Goal: Information Seeking & Learning: Learn about a topic

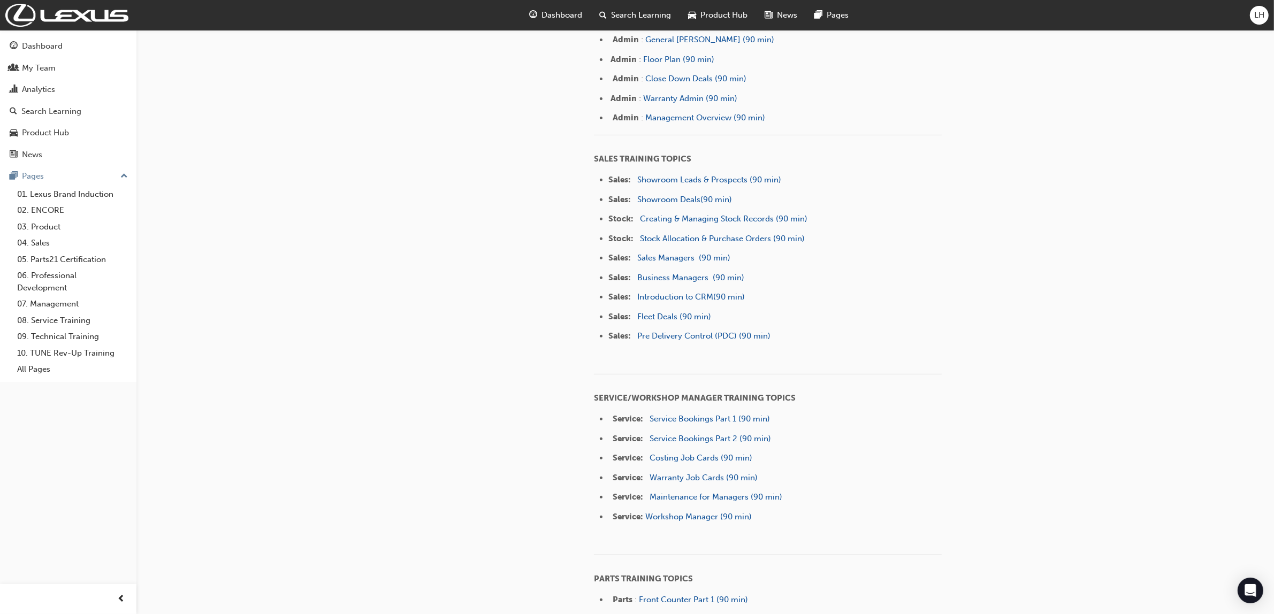
scroll to position [535, 0]
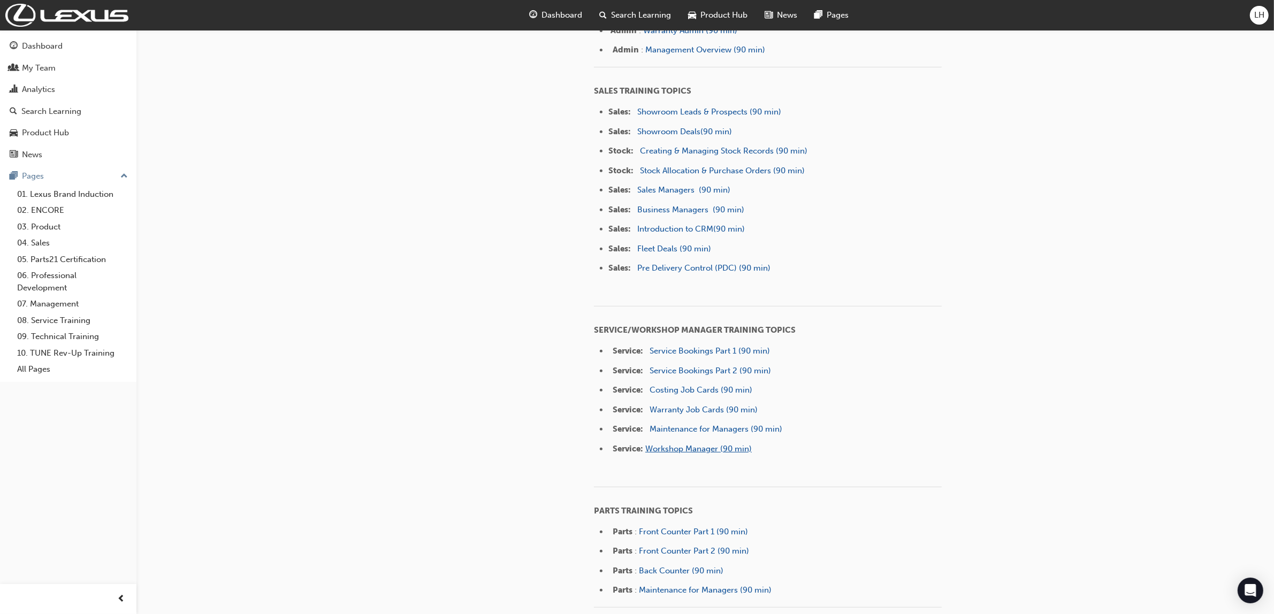
click at [688, 450] on span "Workshop Manager (90 min)" at bounding box center [698, 449] width 106 height 10
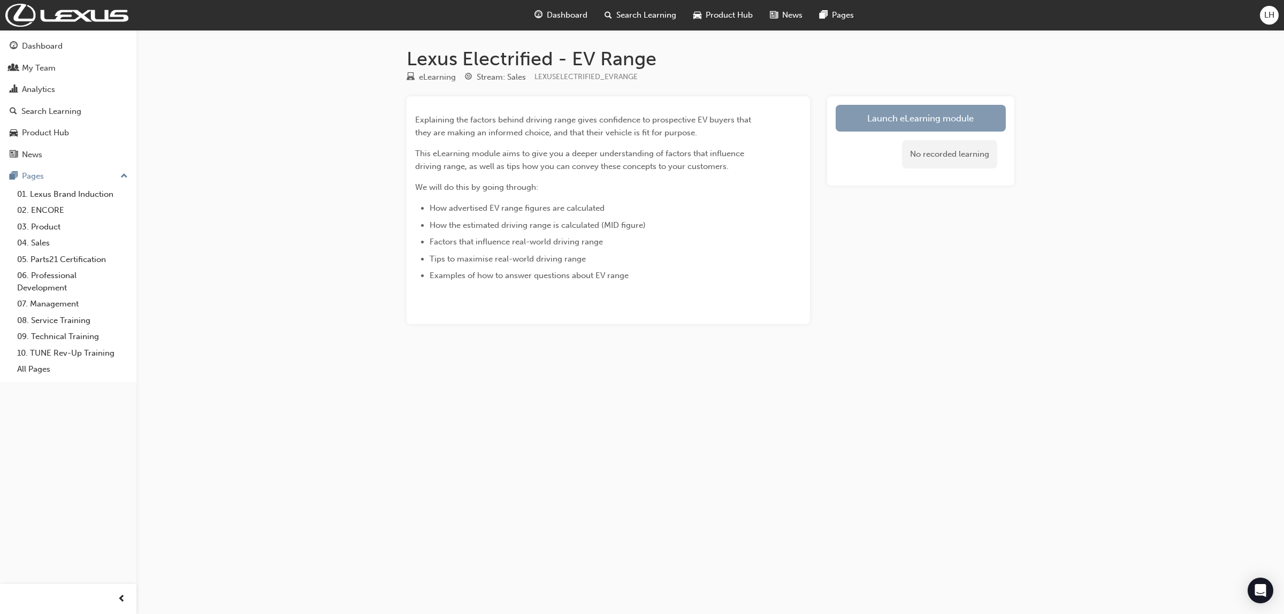
click at [955, 117] on link "Launch eLearning module" at bounding box center [921, 118] width 170 height 27
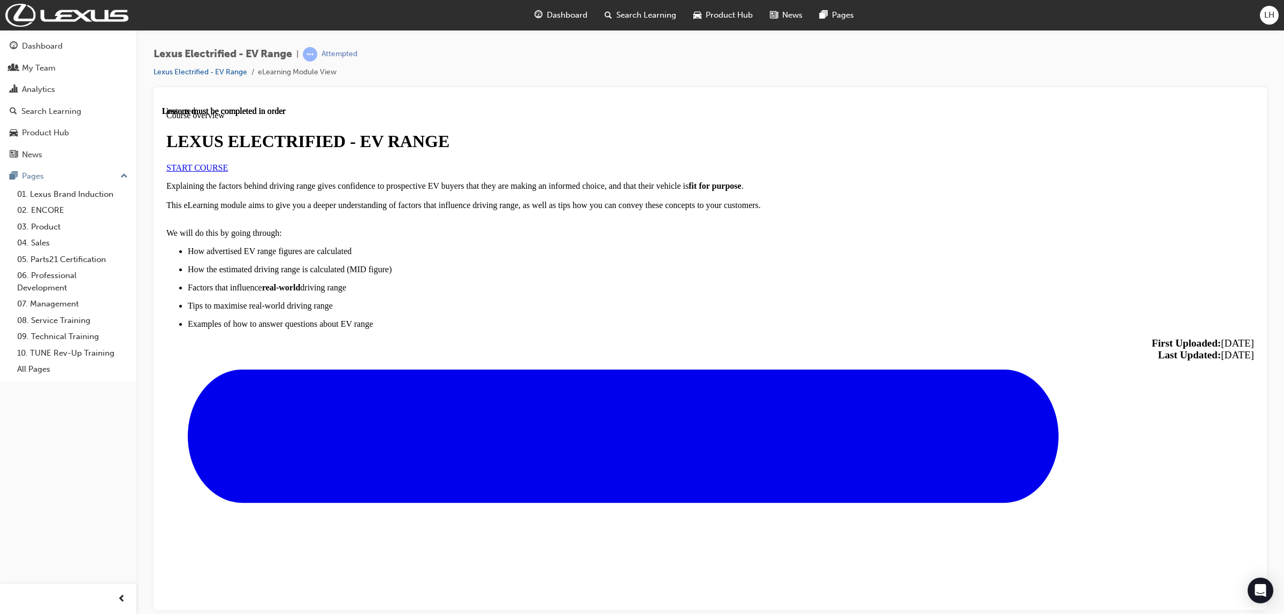
click at [228, 172] on span "START COURSE" at bounding box center [197, 167] width 62 height 9
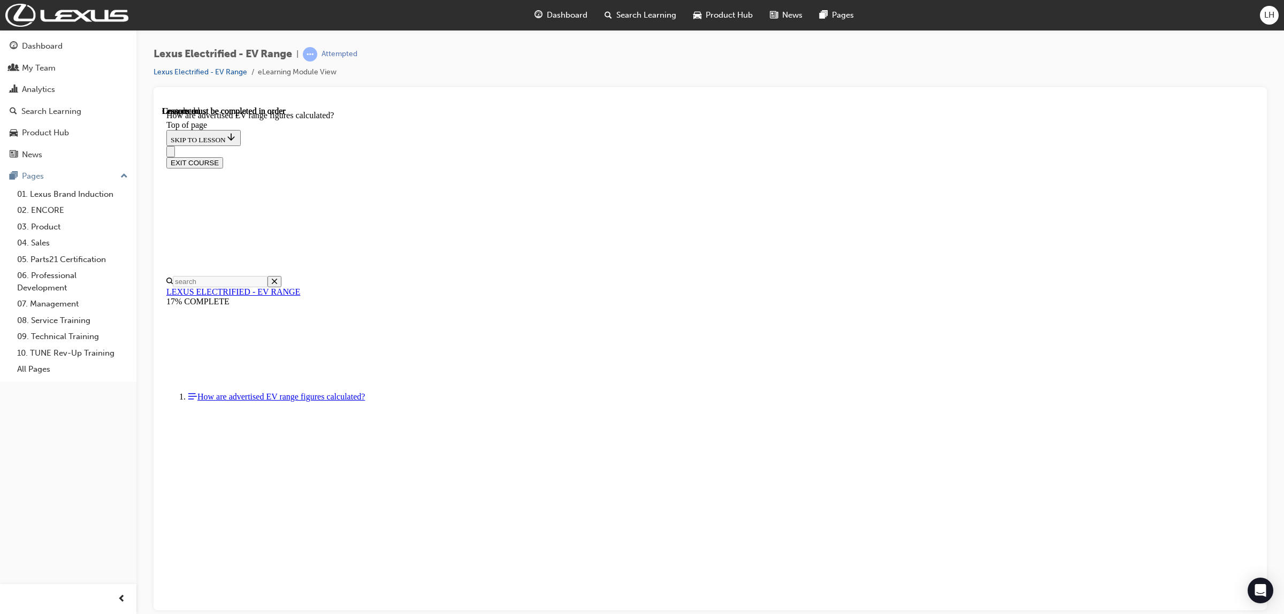
scroll to position [350, 0]
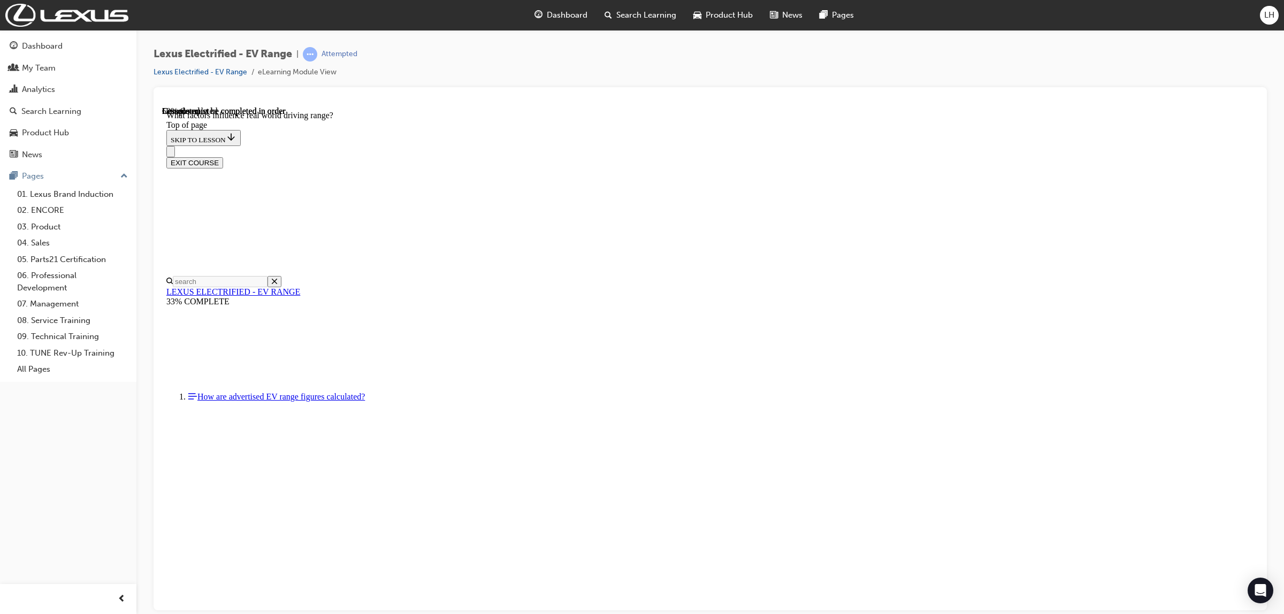
scroll to position [822, 0]
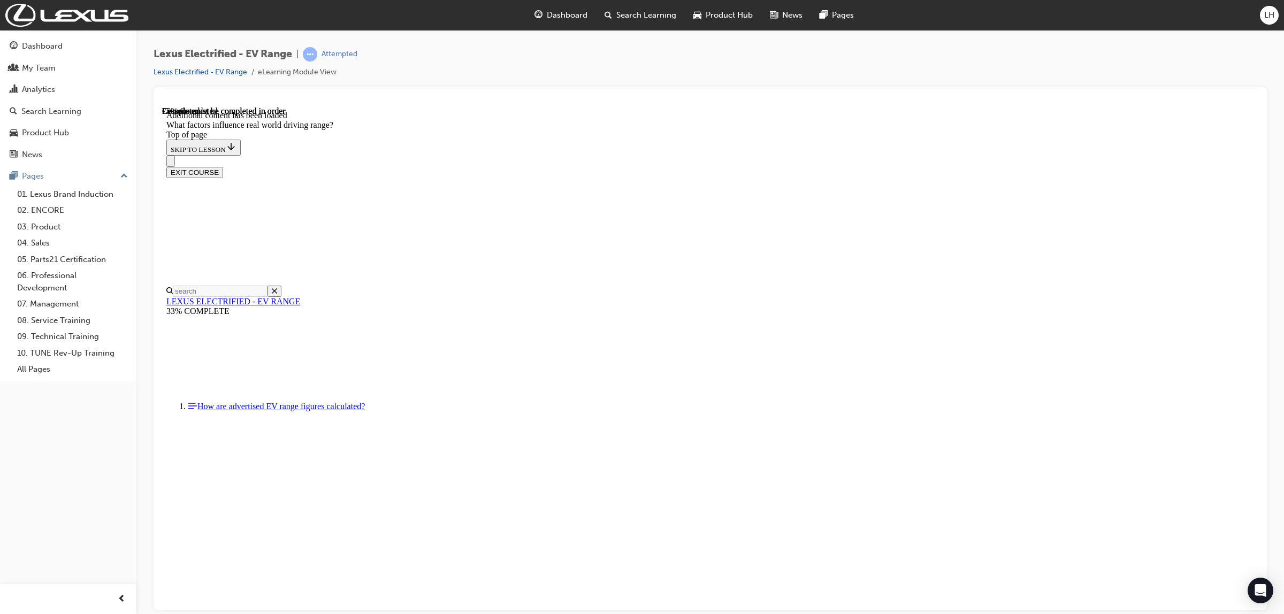
scroll to position [1215, 0]
drag, startPoint x: 784, startPoint y: 291, endPoint x: 637, endPoint y: 435, distance: 205.4
drag, startPoint x: 771, startPoint y: 285, endPoint x: 927, endPoint y: 430, distance: 212.8
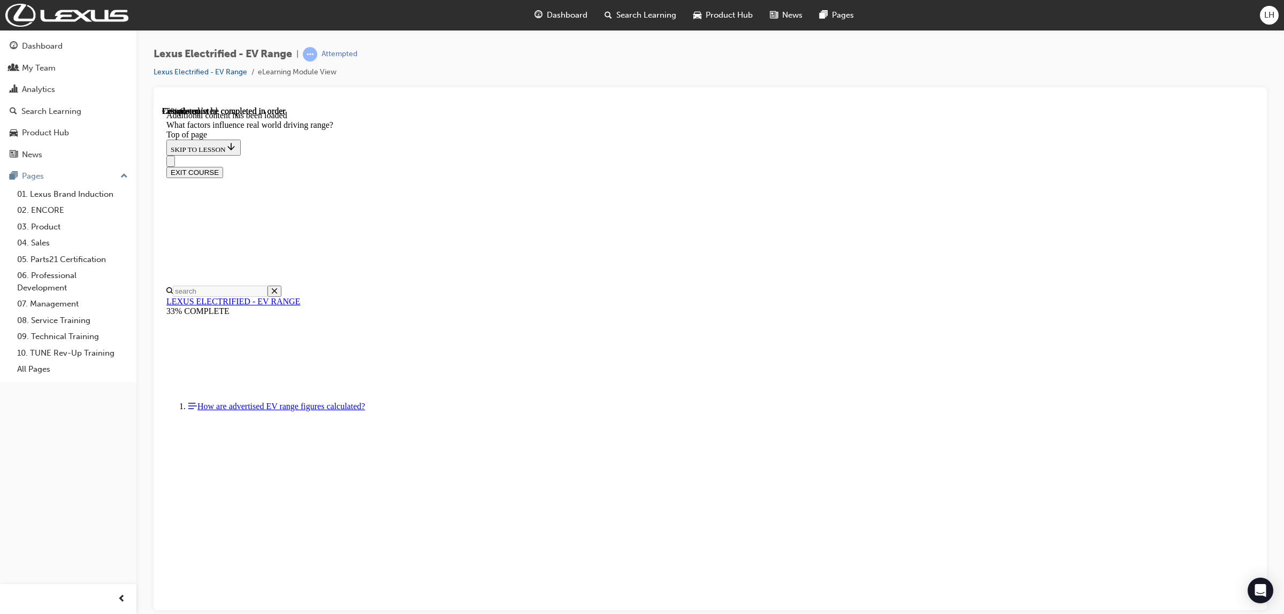
drag, startPoint x: 762, startPoint y: 285, endPoint x: 894, endPoint y: 419, distance: 188.0
drag, startPoint x: 793, startPoint y: 299, endPoint x: 661, endPoint y: 452, distance: 201.4
drag, startPoint x: 809, startPoint y: 280, endPoint x: 669, endPoint y: 427, distance: 203.6
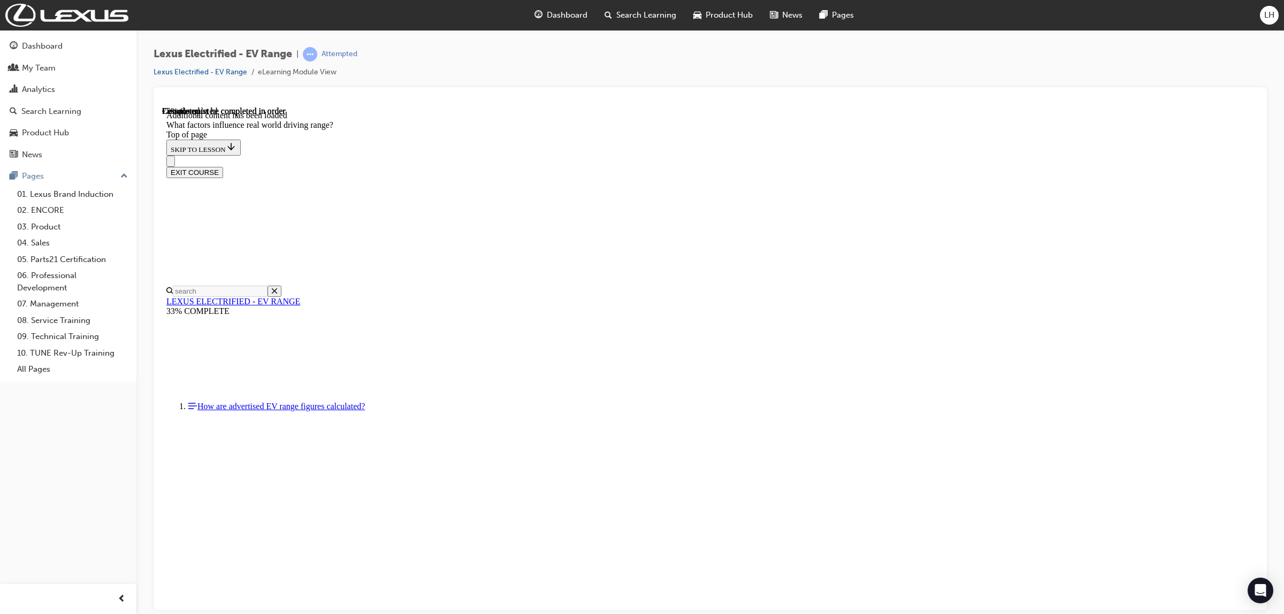
drag, startPoint x: 780, startPoint y: 296, endPoint x: 914, endPoint y: 439, distance: 196.1
drag, startPoint x: 790, startPoint y: 297, endPoint x: 656, endPoint y: 441, distance: 196.1
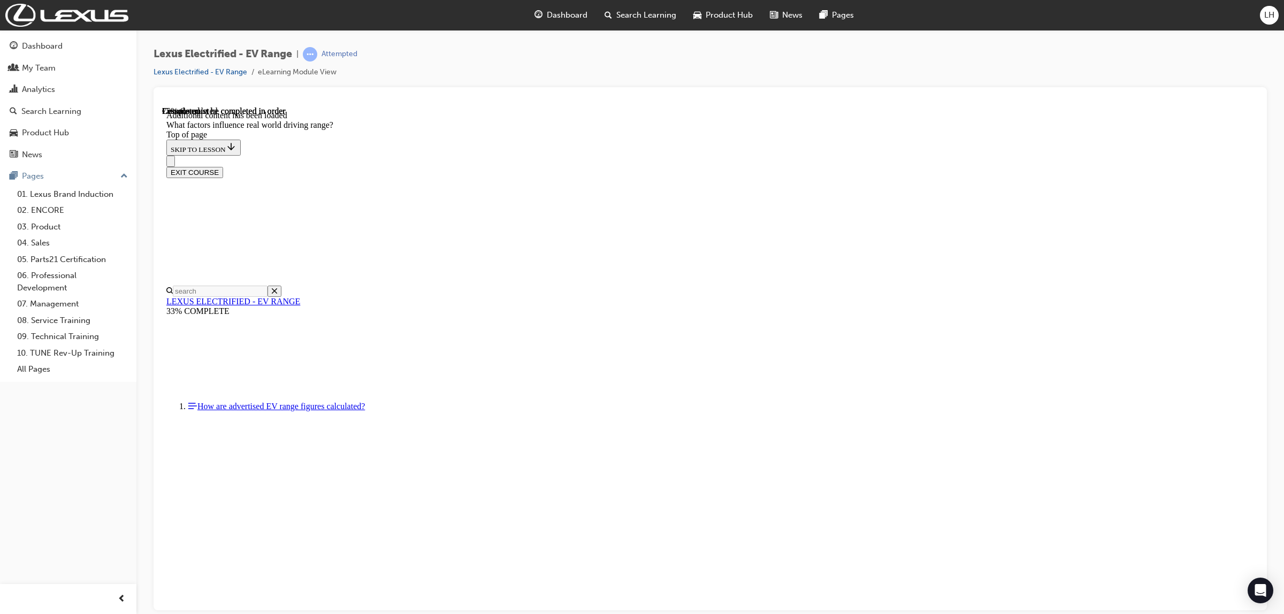
drag, startPoint x: 780, startPoint y: 288, endPoint x: 928, endPoint y: 436, distance: 209.6
drag, startPoint x: 773, startPoint y: 286, endPoint x: 940, endPoint y: 450, distance: 234.2
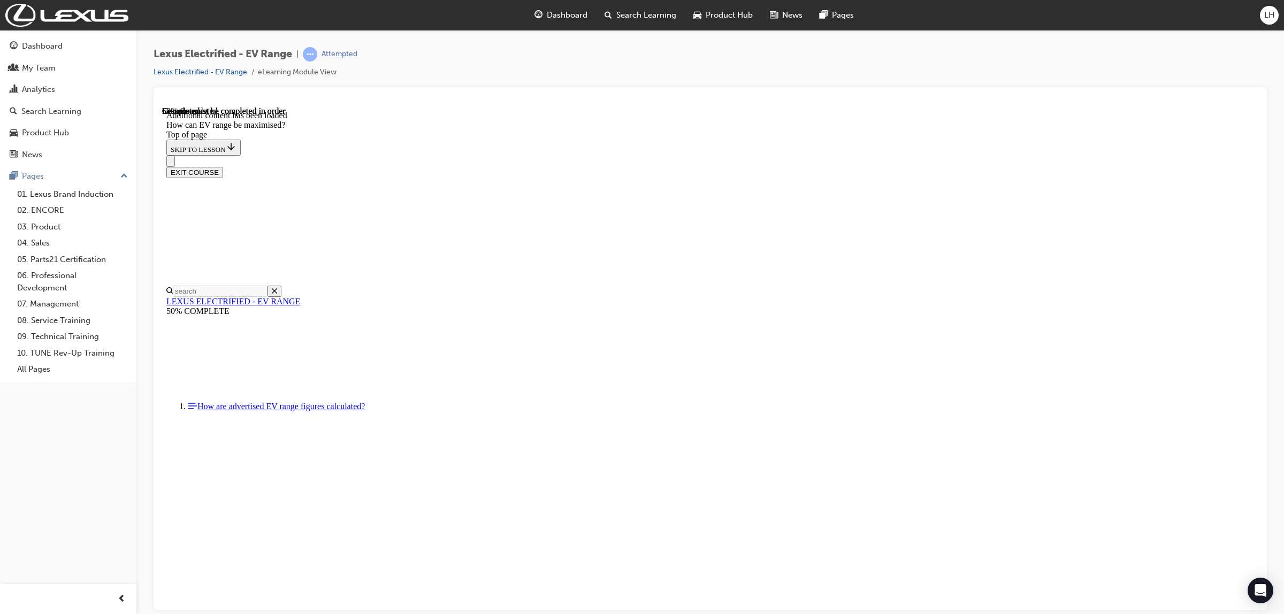
scroll to position [434, 0]
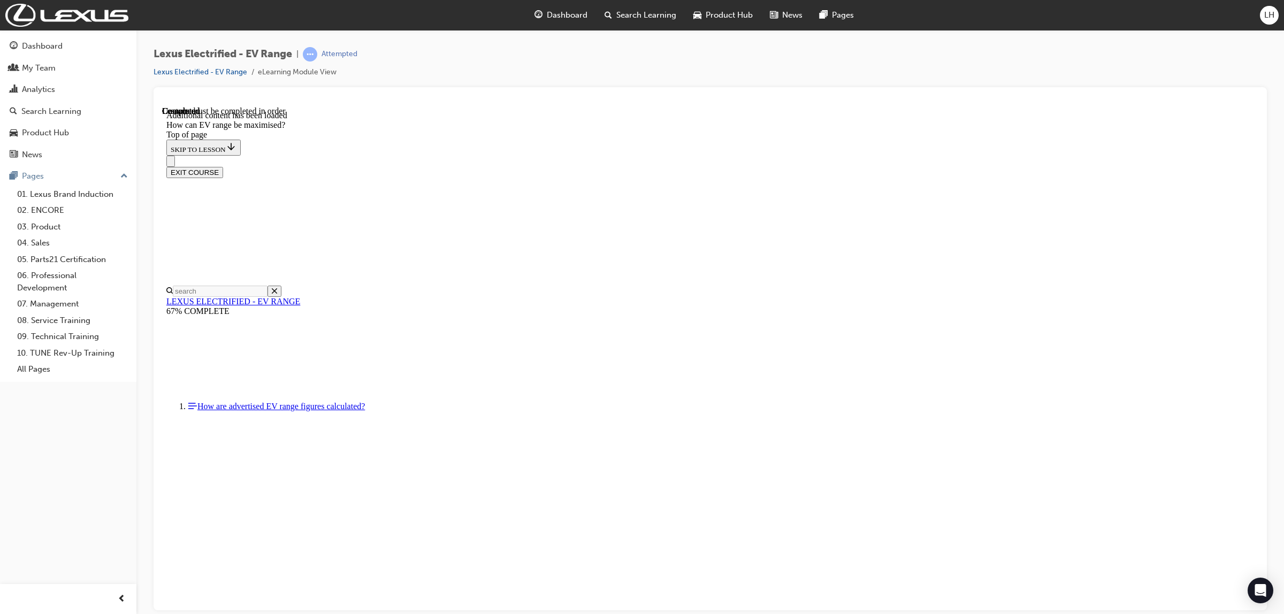
scroll to position [1558, 0]
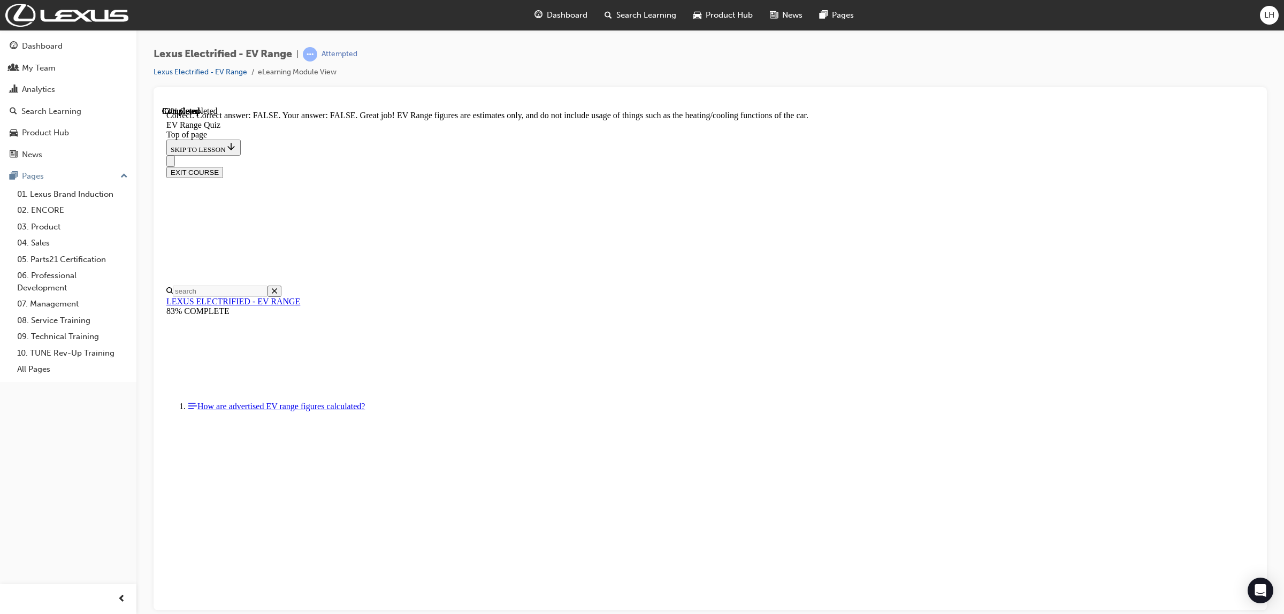
scroll to position [56, 0]
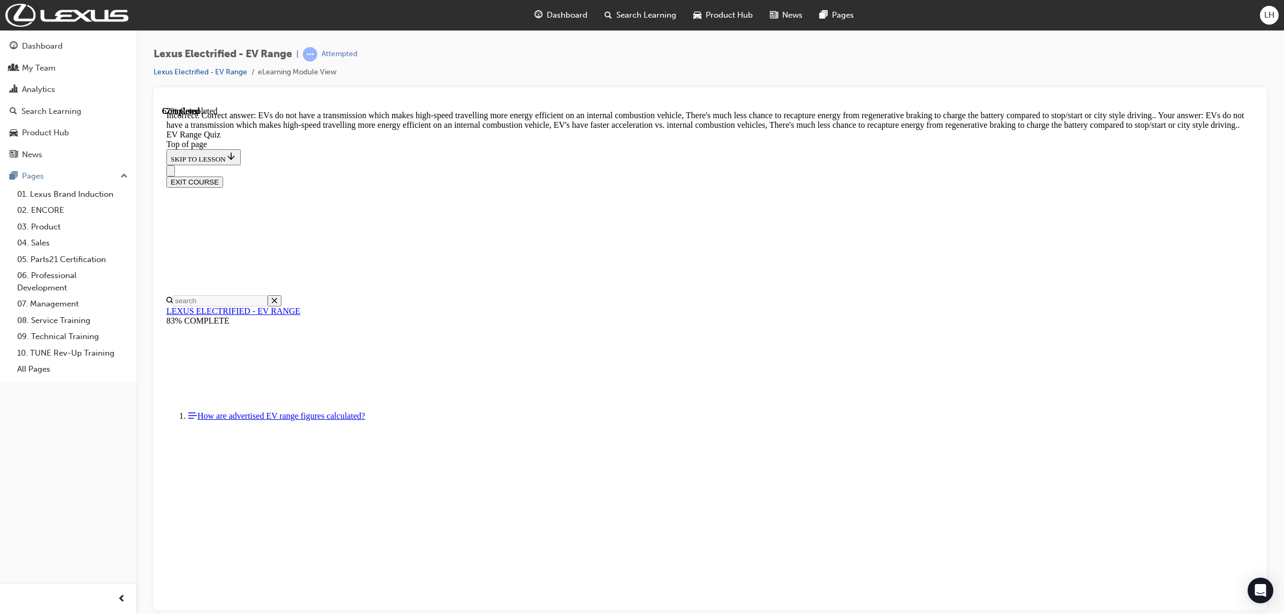
scroll to position [128, 0]
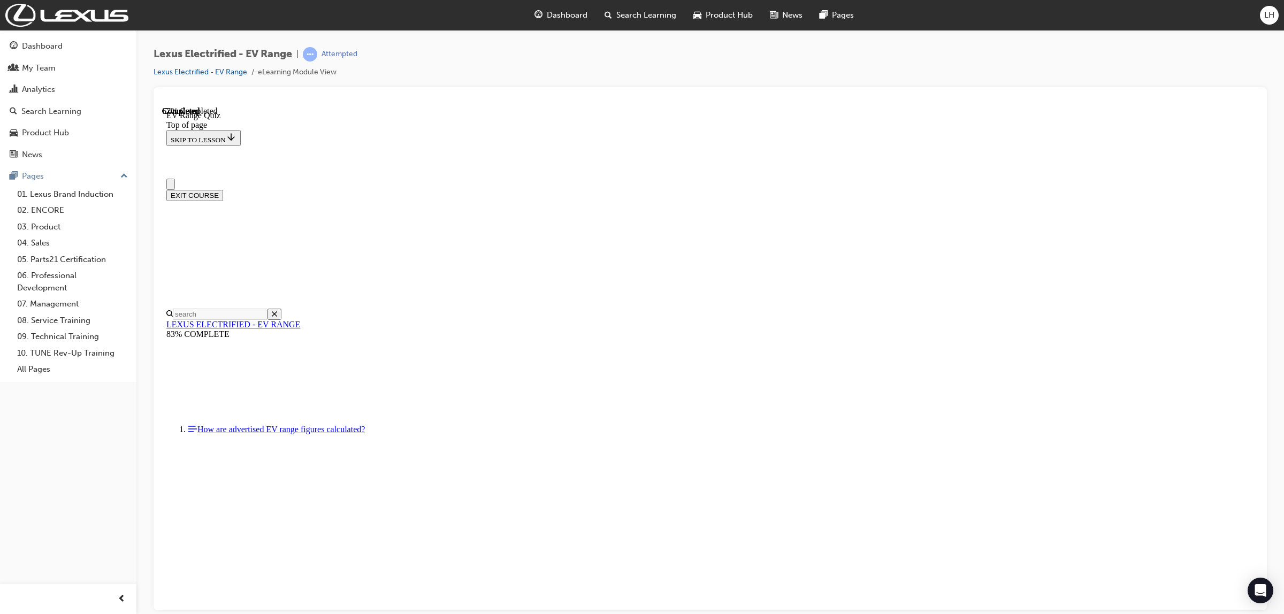
scroll to position [0, 0]
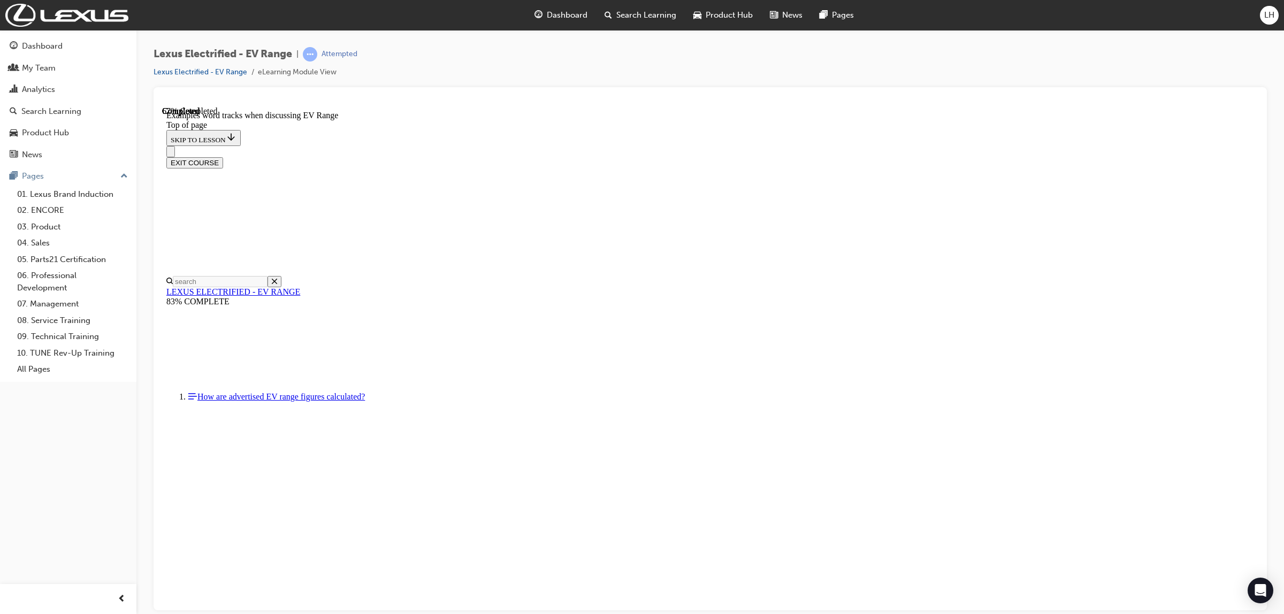
scroll to position [1934, 0]
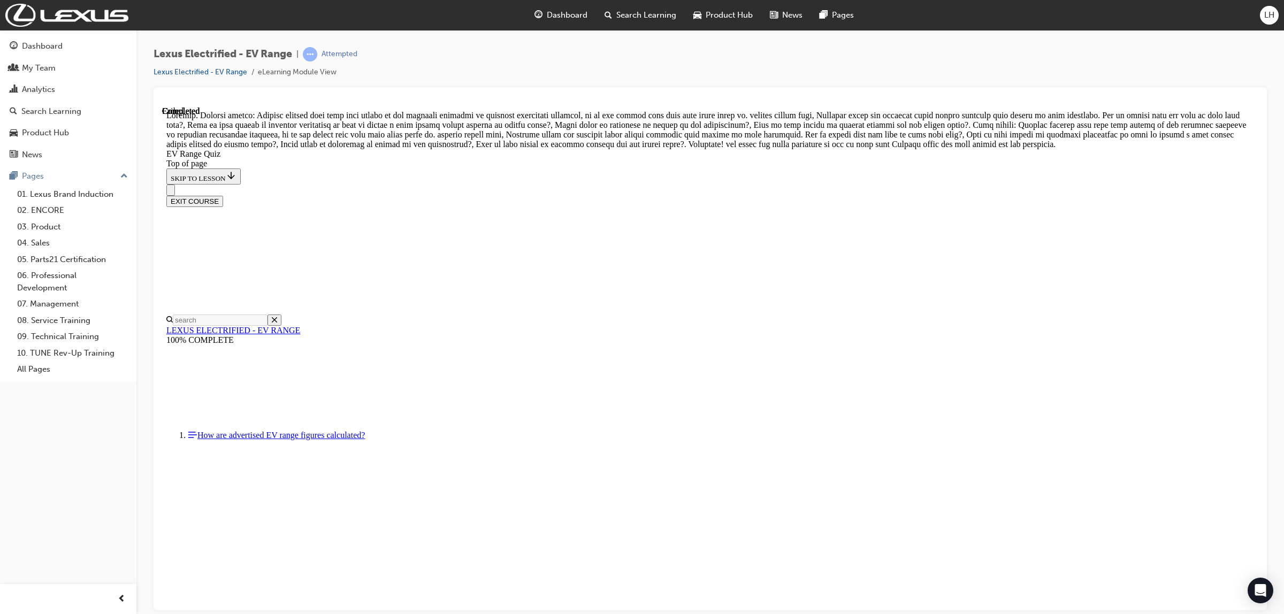
scroll to position [284, 0]
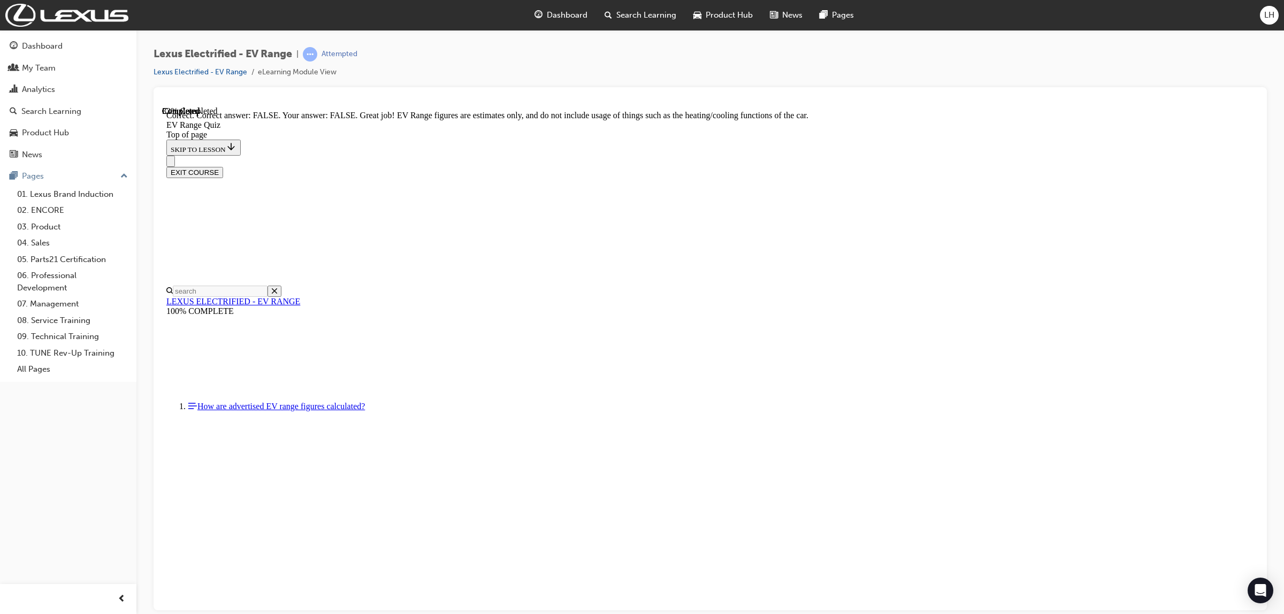
scroll to position [68, 0]
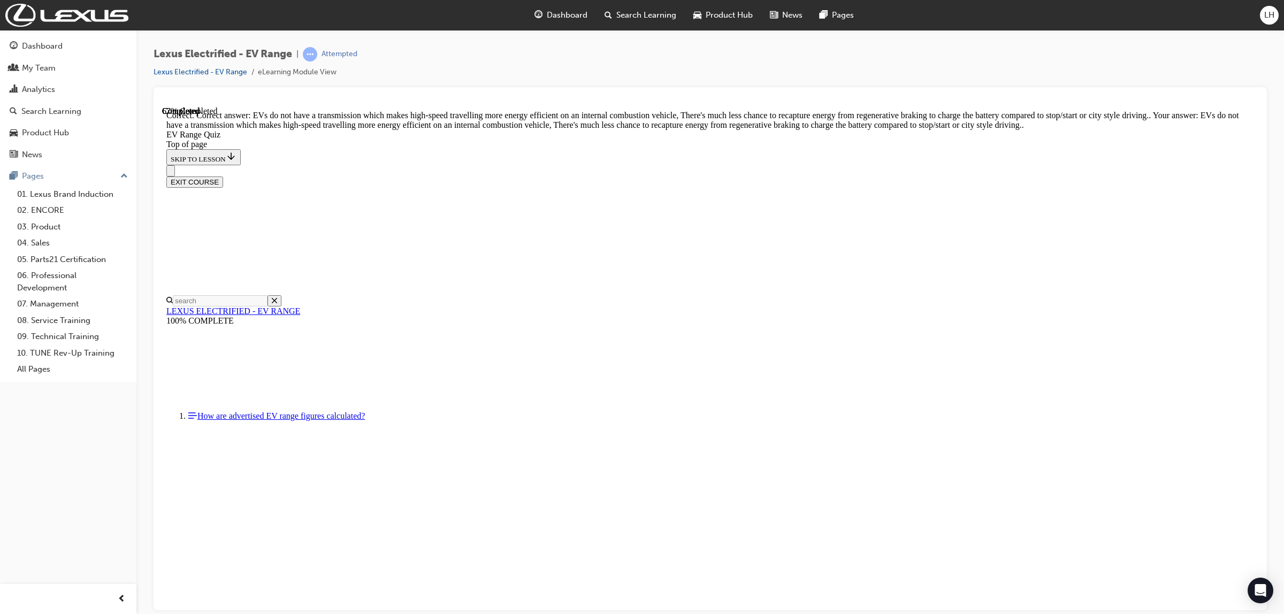
scroll to position [128, 0]
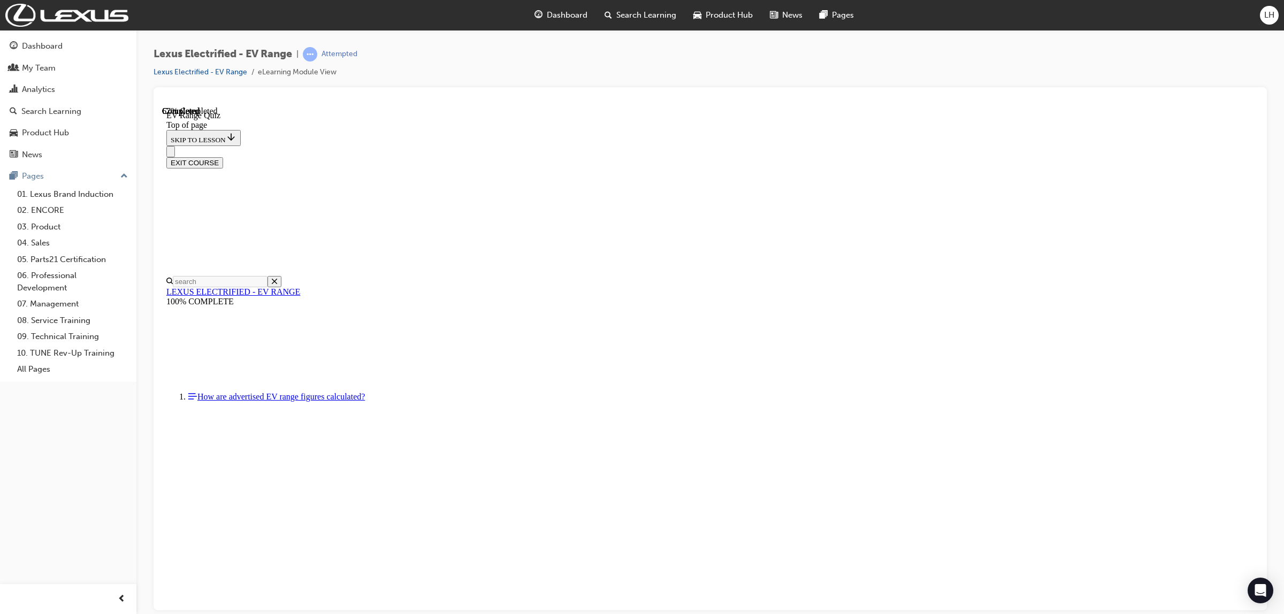
scroll to position [67, 0]
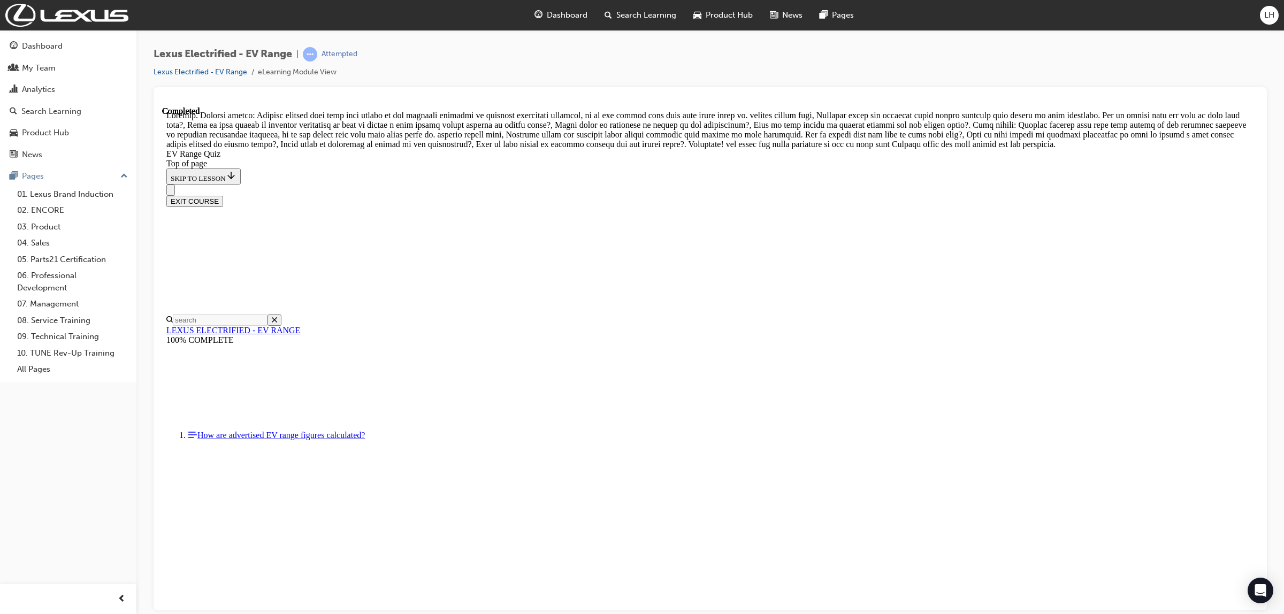
scroll to position [284, 0]
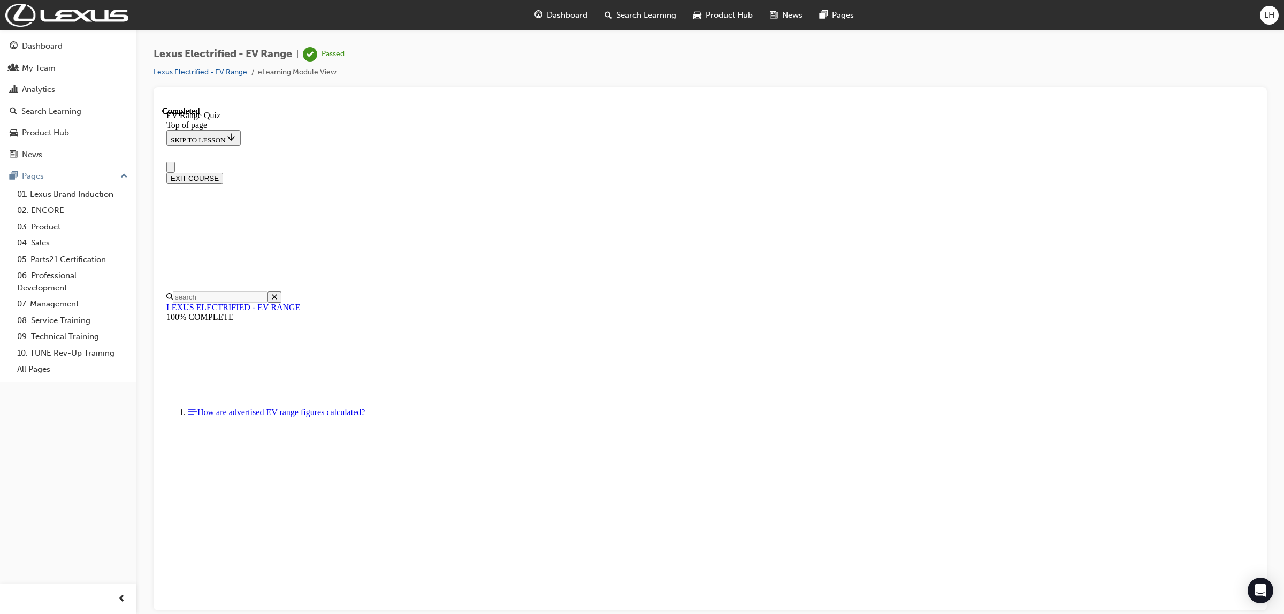
scroll to position [42, 0]
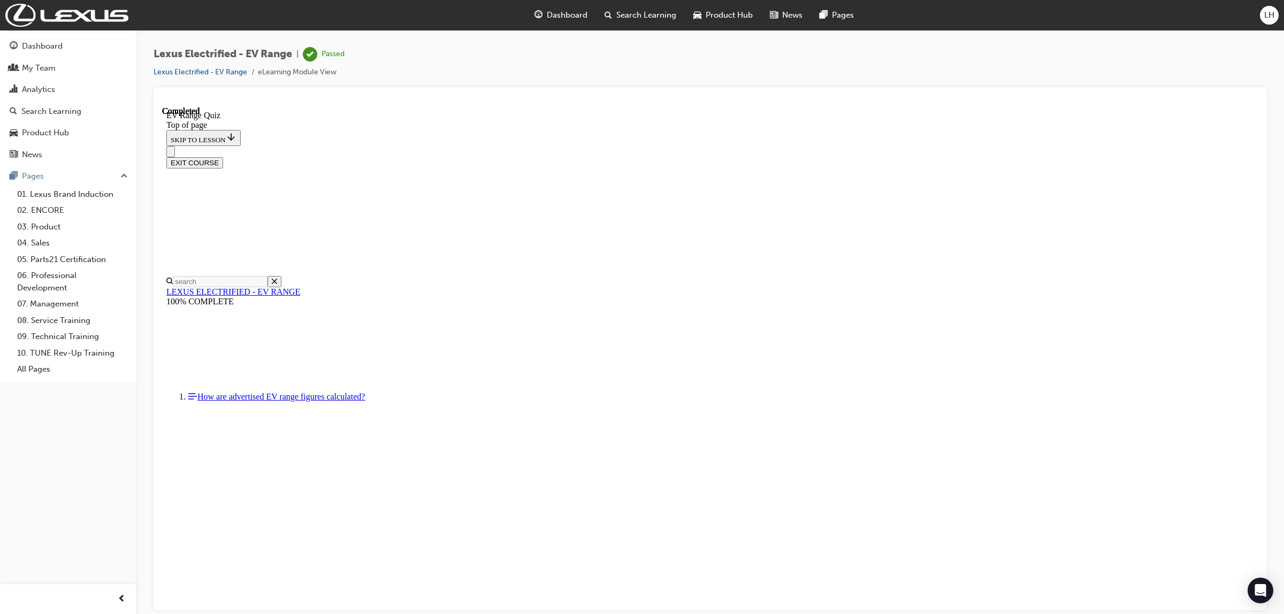
click at [223, 157] on button "EXIT COURSE" at bounding box center [194, 162] width 57 height 11
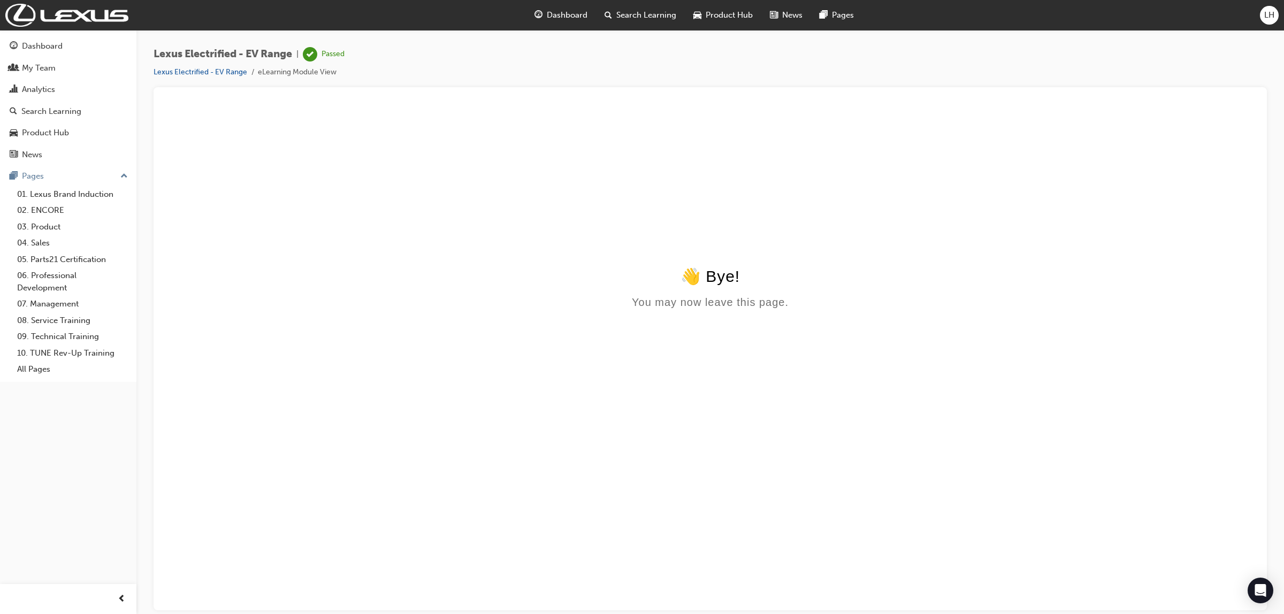
scroll to position [0, 0]
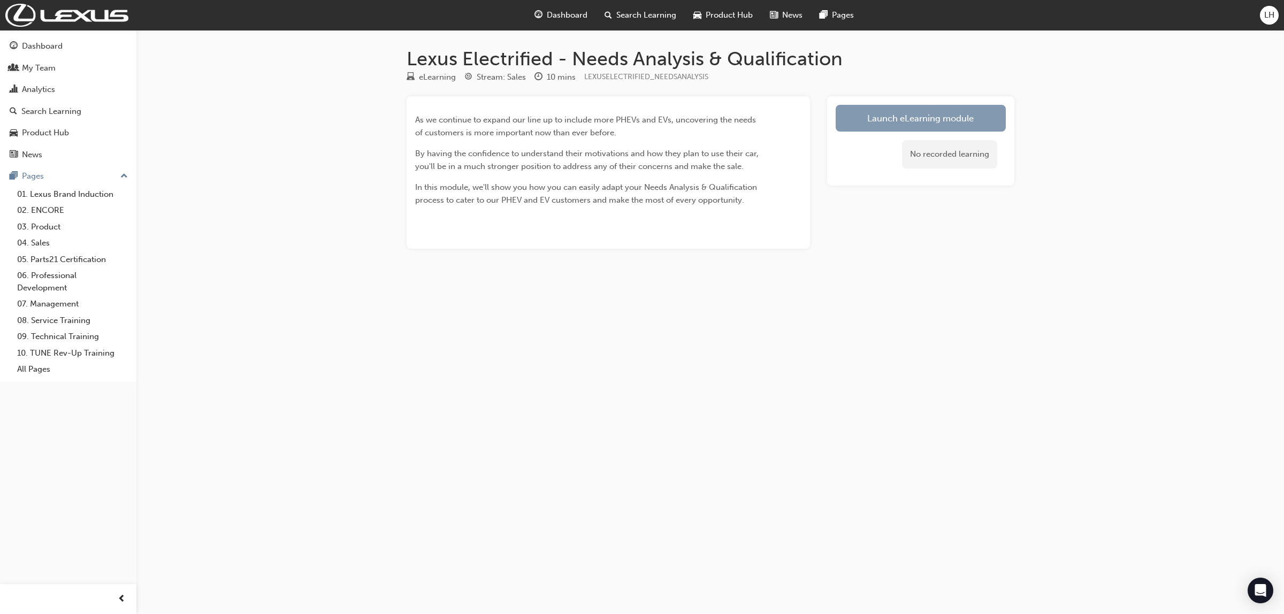
click at [901, 125] on link "Launch eLearning module" at bounding box center [921, 118] width 170 height 27
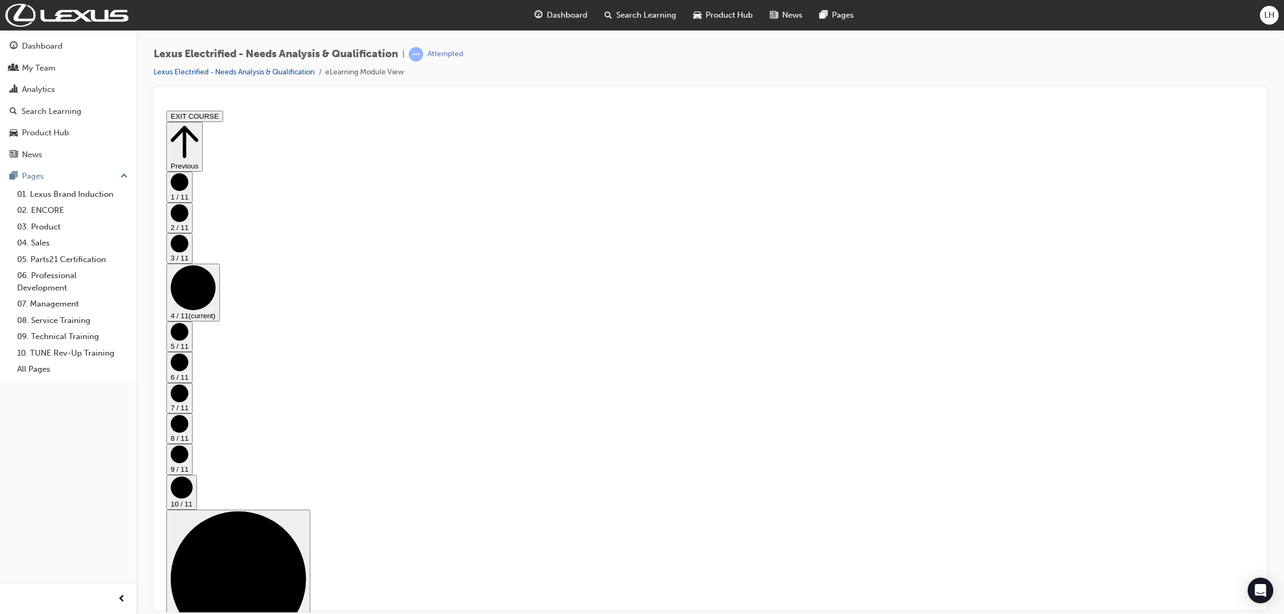
scroll to position [209, 0]
click at [198, 130] on icon "Step controls" at bounding box center [185, 141] width 28 height 37
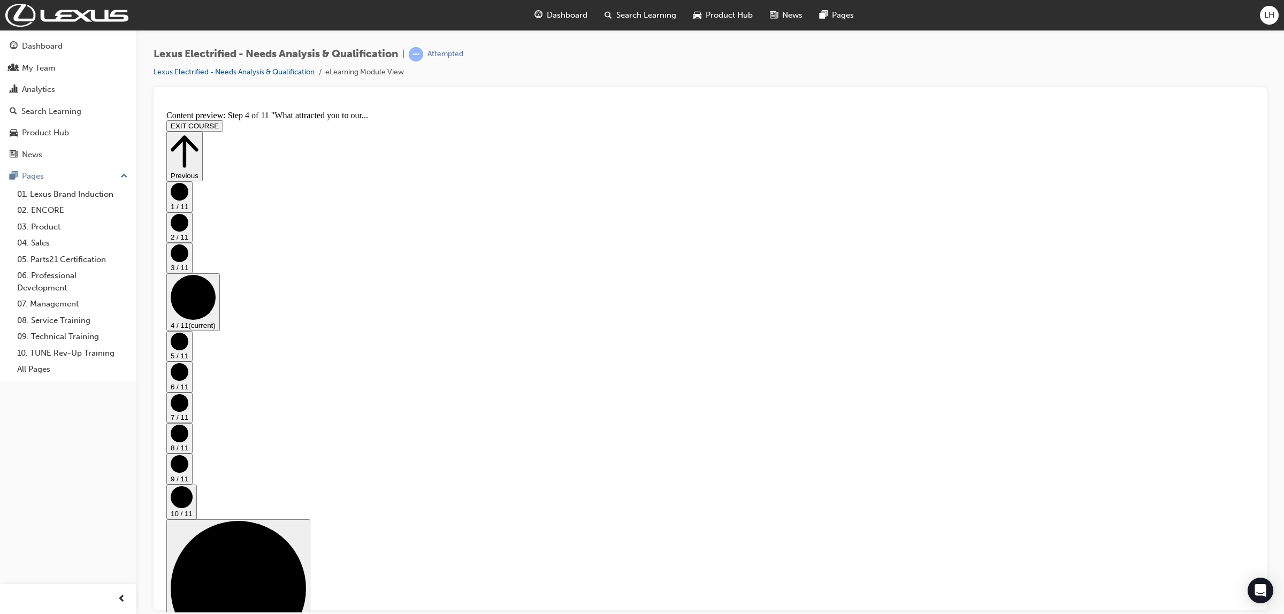
scroll to position [209, 0]
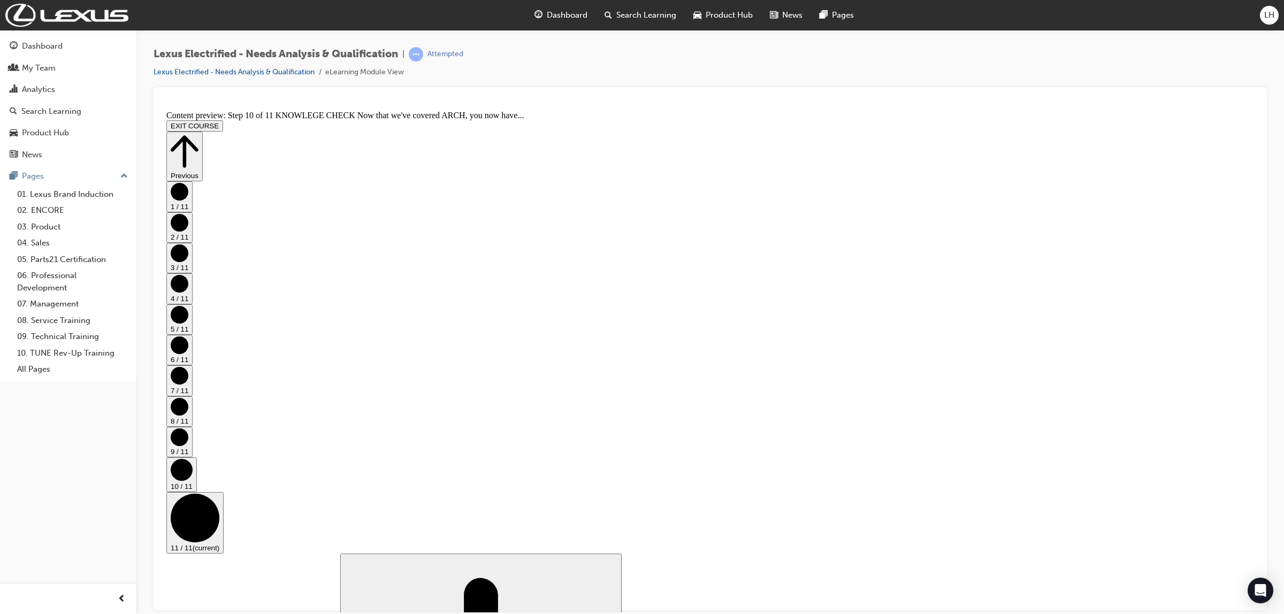
scroll to position [408, 0]
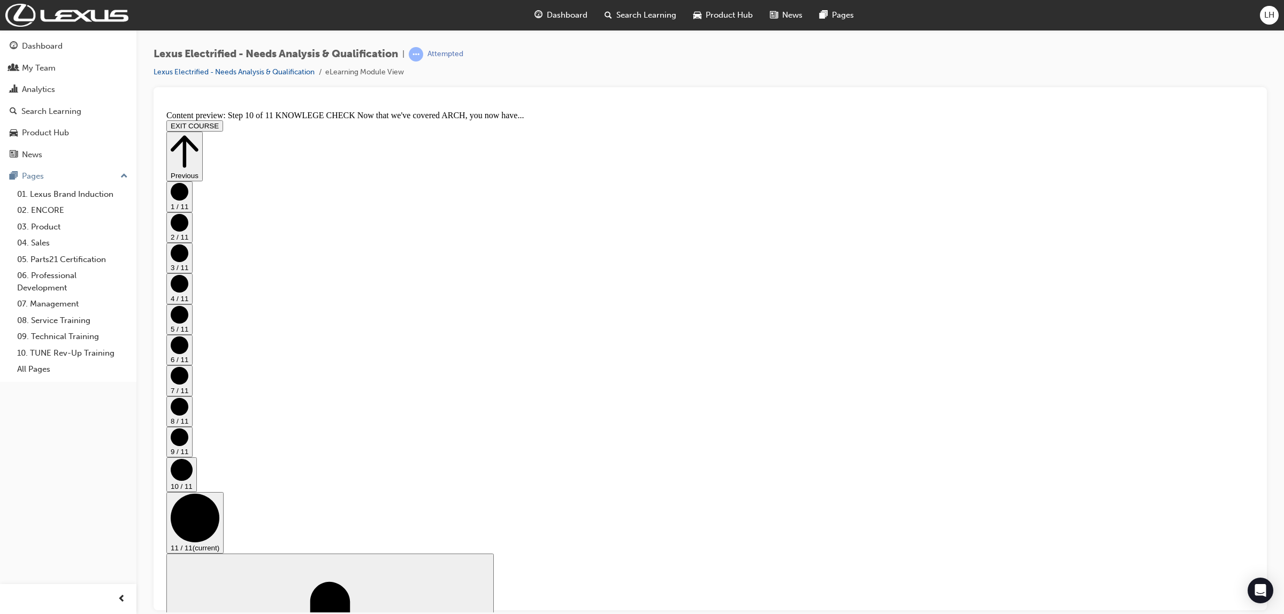
click at [223, 120] on button "EXIT COURSE" at bounding box center [194, 125] width 57 height 11
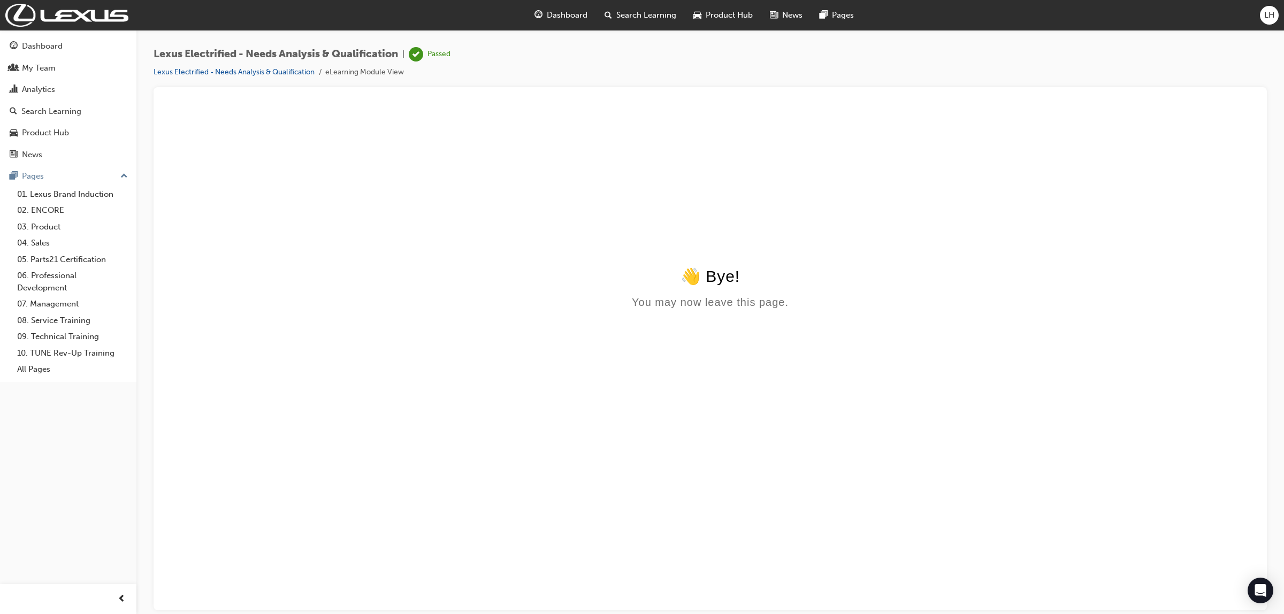
scroll to position [0, 0]
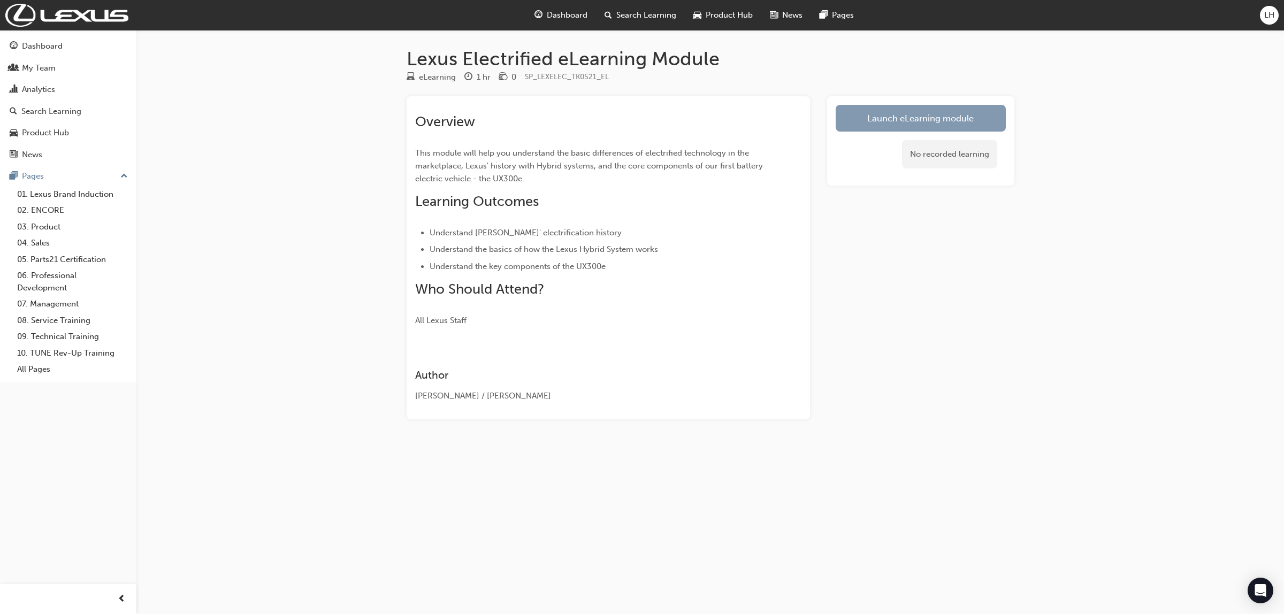
click at [912, 115] on link "Launch eLearning module" at bounding box center [921, 118] width 170 height 27
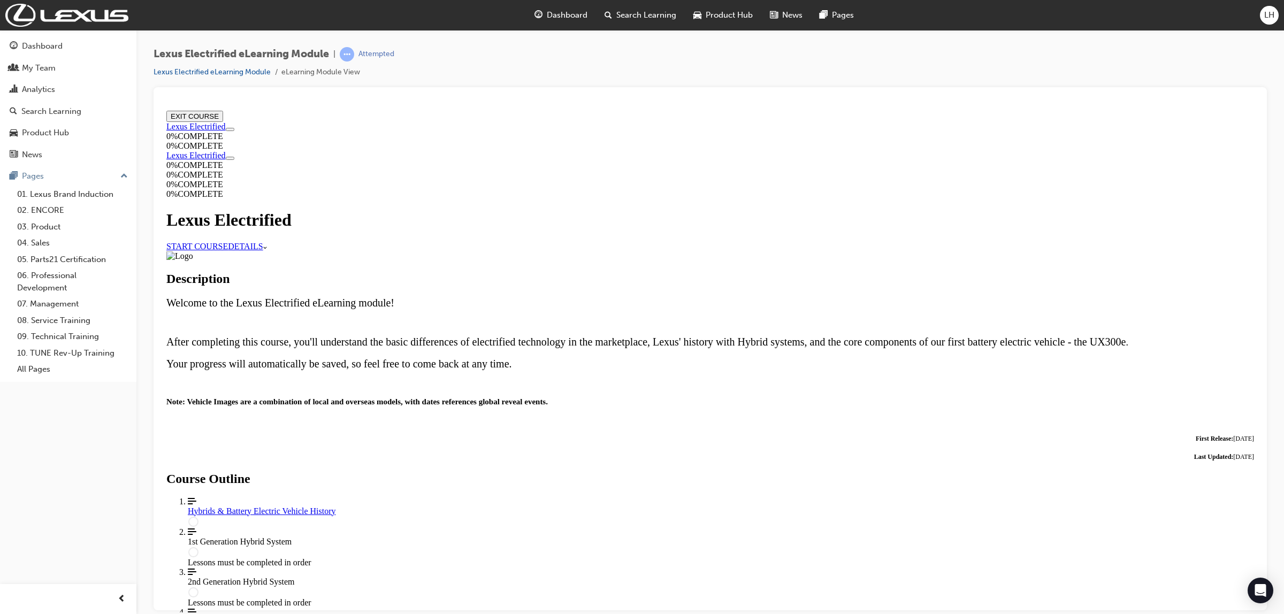
click at [228, 250] on link "START COURSE" at bounding box center [197, 245] width 62 height 9
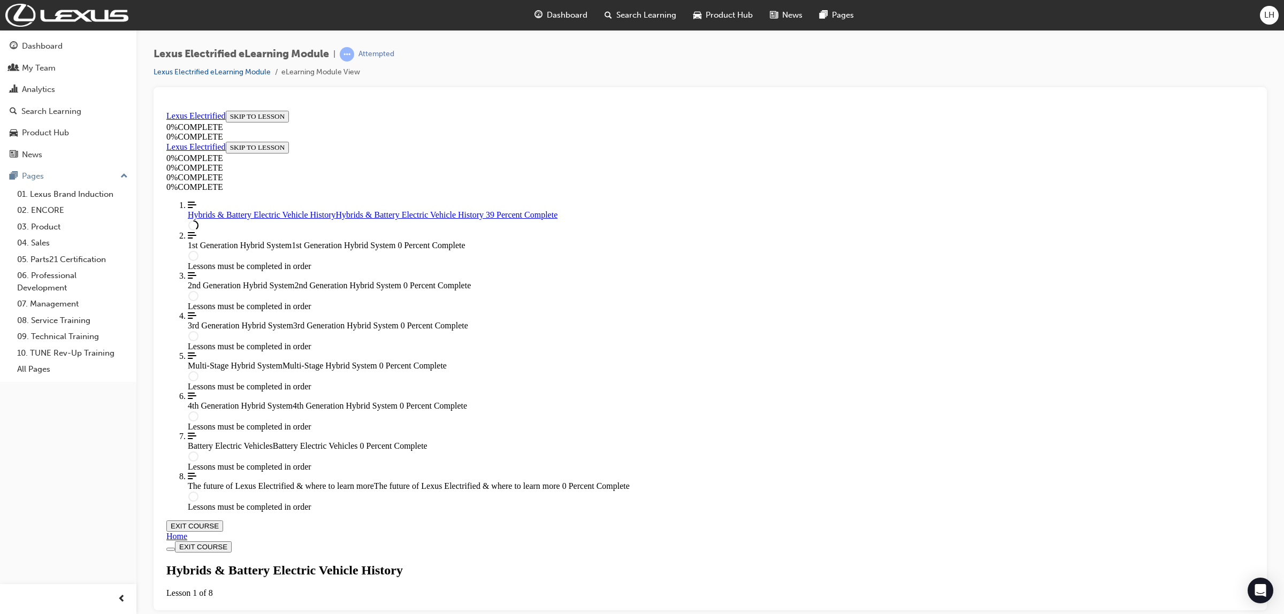
scroll to position [1775, 0]
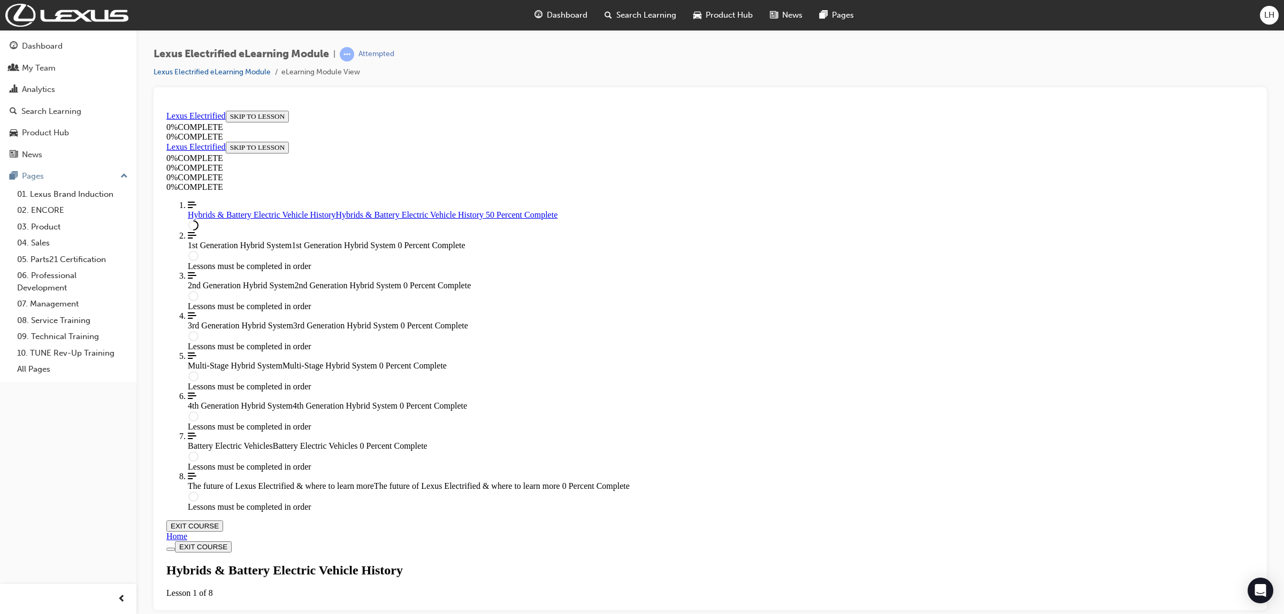
scroll to position [2176, 0]
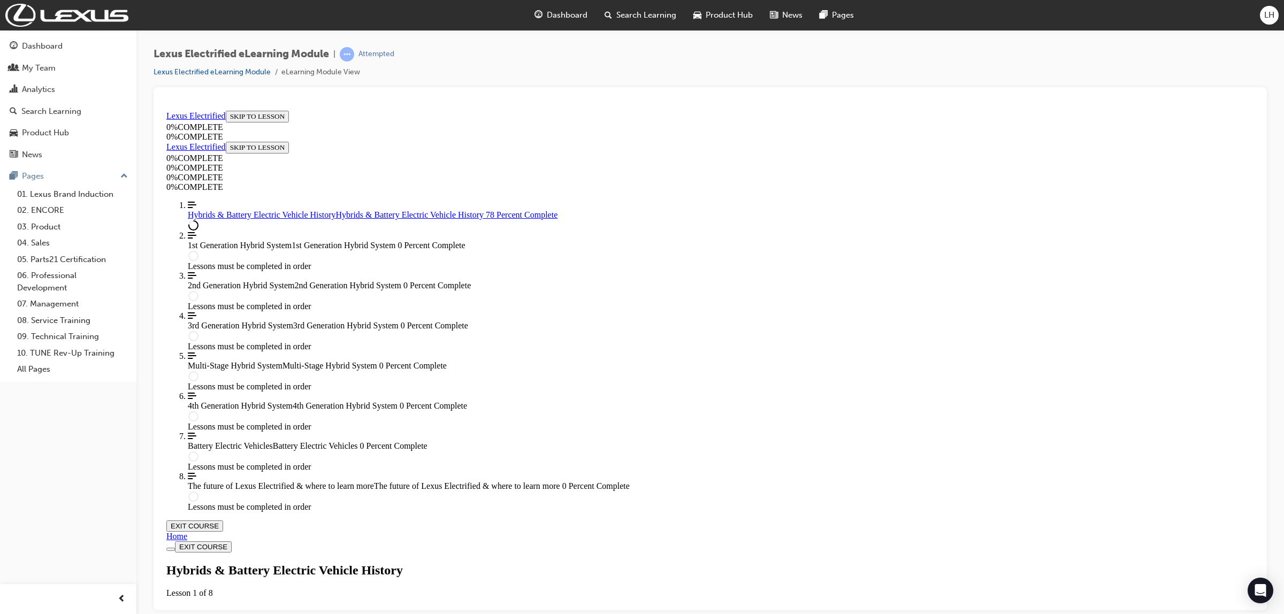
scroll to position [2970, 0]
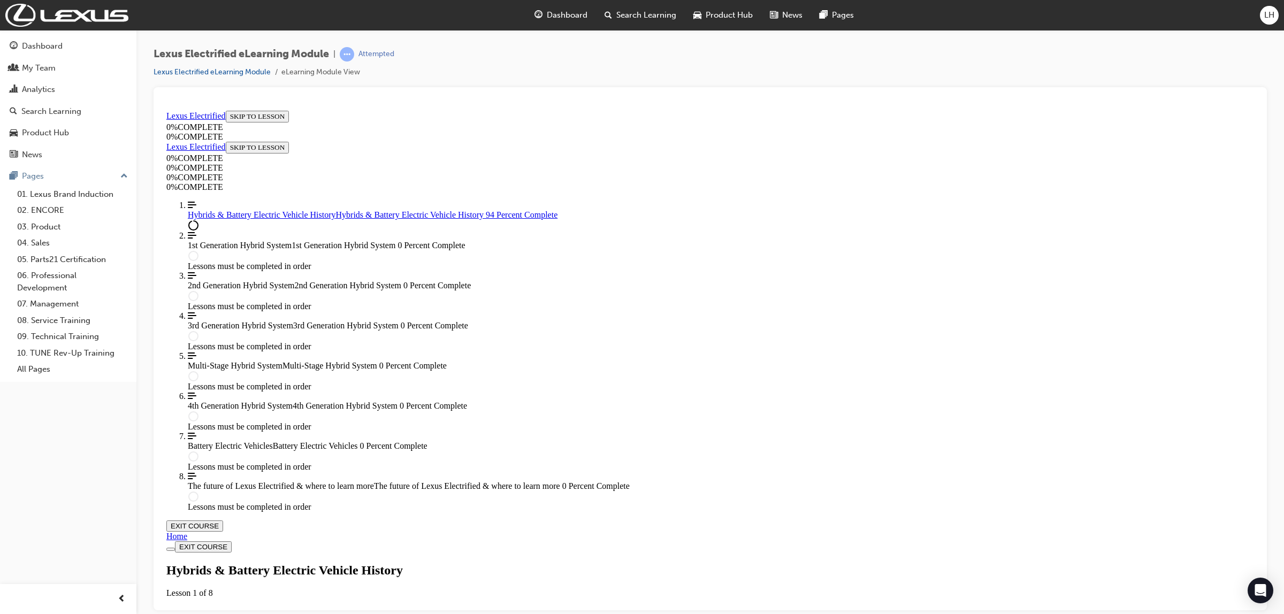
type input "braking"
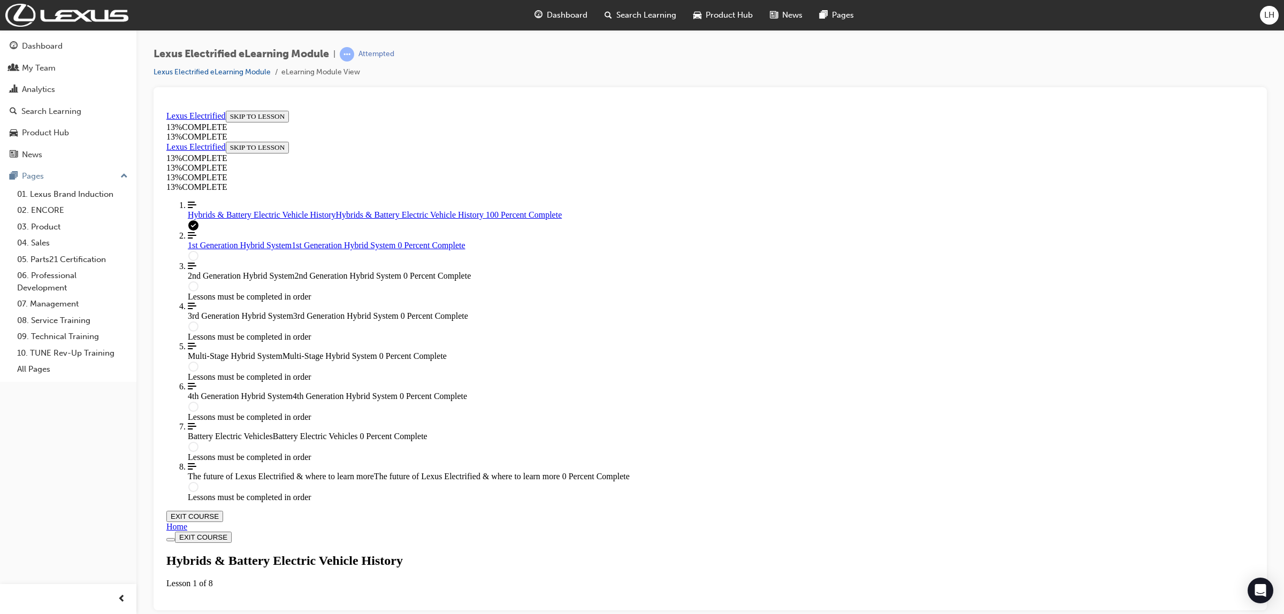
scroll to position [4032, 0]
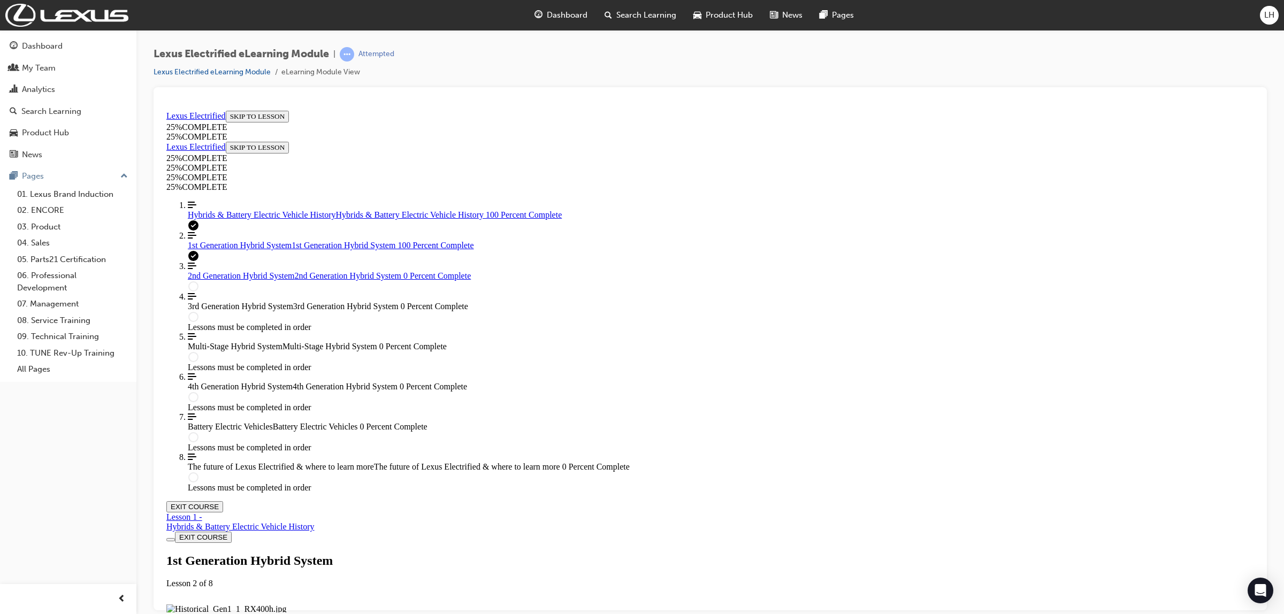
scroll to position [909, 0]
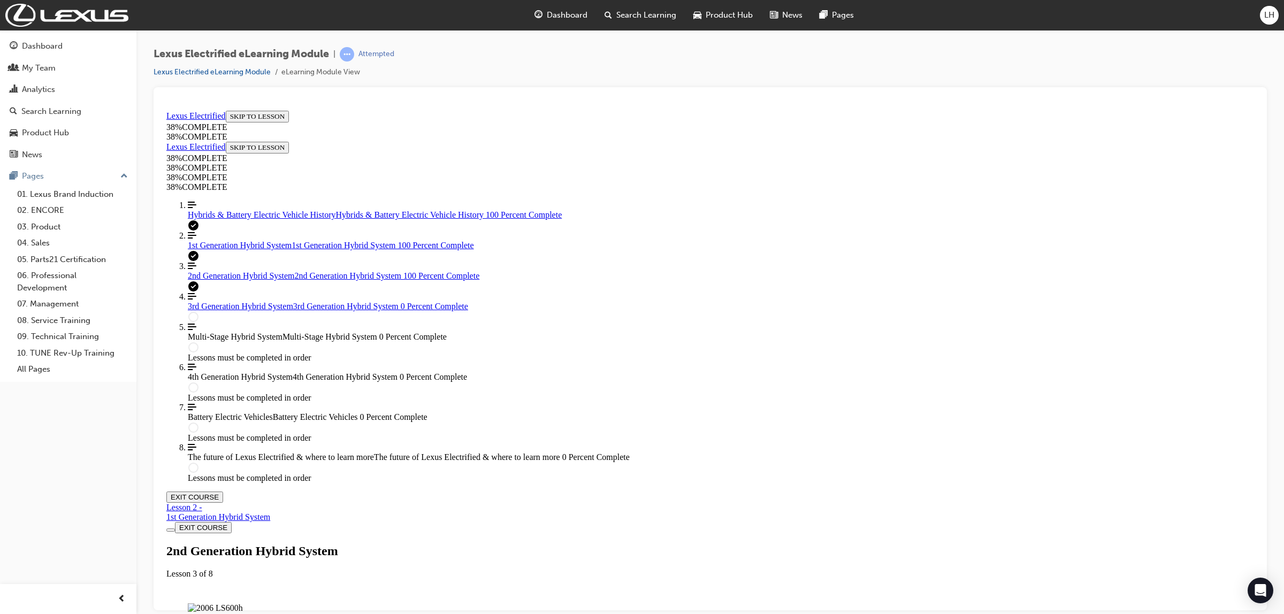
scroll to position [1047, 0]
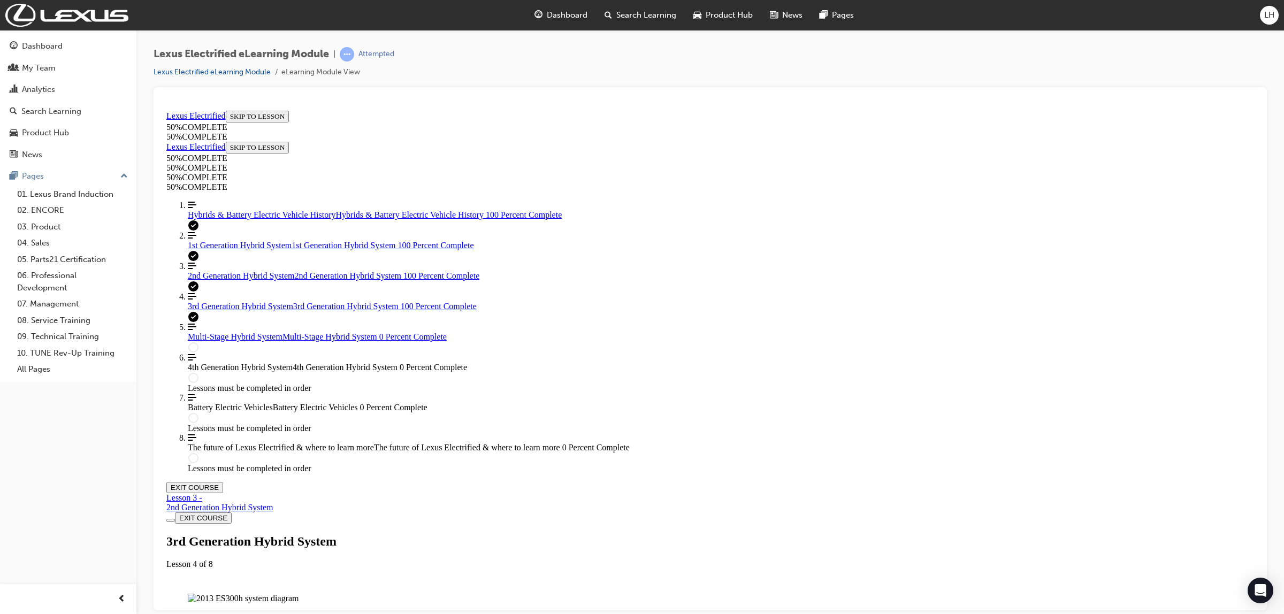
scroll to position [1434, 0]
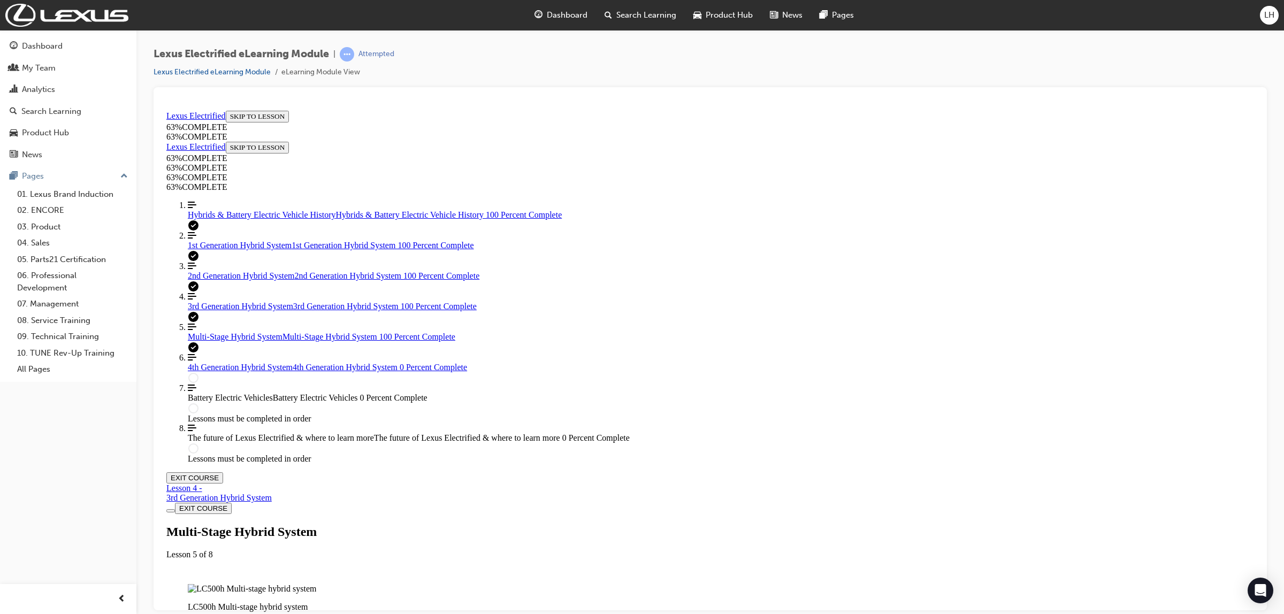
scroll to position [921, 0]
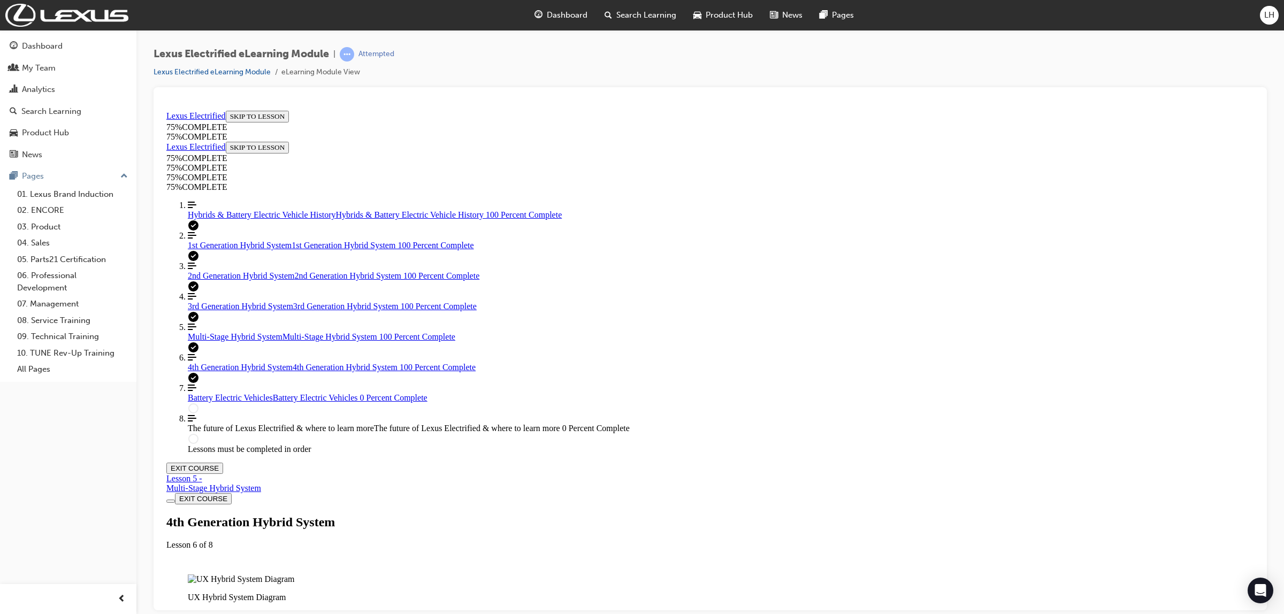
scroll to position [693, 0]
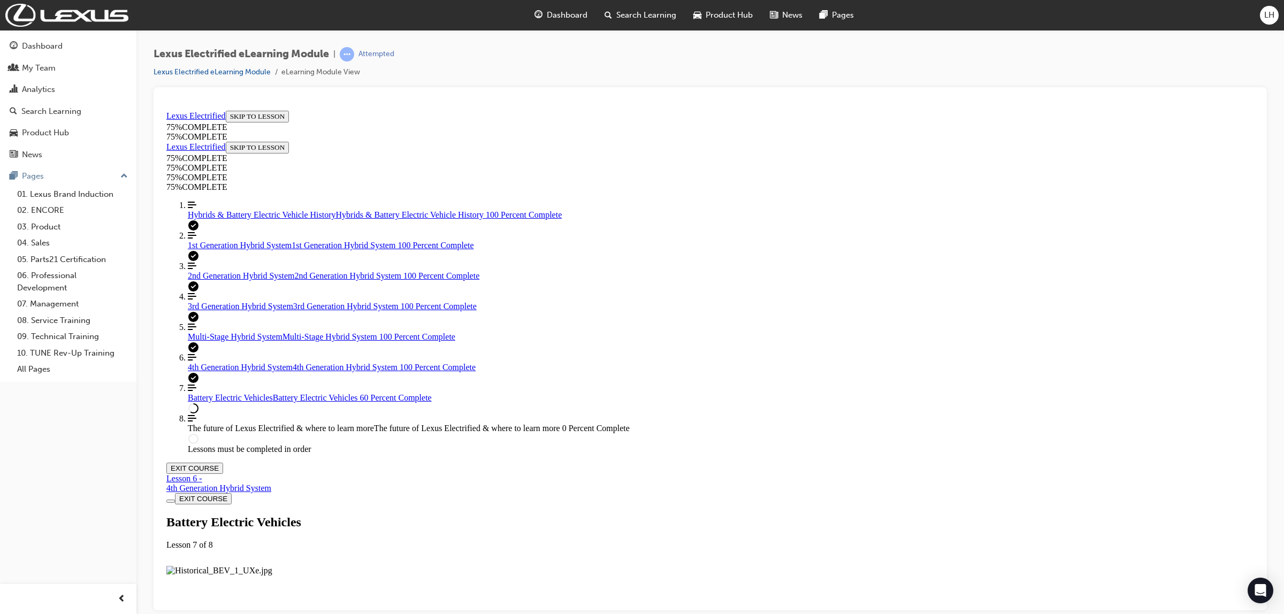
drag, startPoint x: 550, startPoint y: 508, endPoint x: 944, endPoint y: 510, distance: 394.3
drag, startPoint x: 554, startPoint y: 506, endPoint x: 935, endPoint y: 509, distance: 380.9
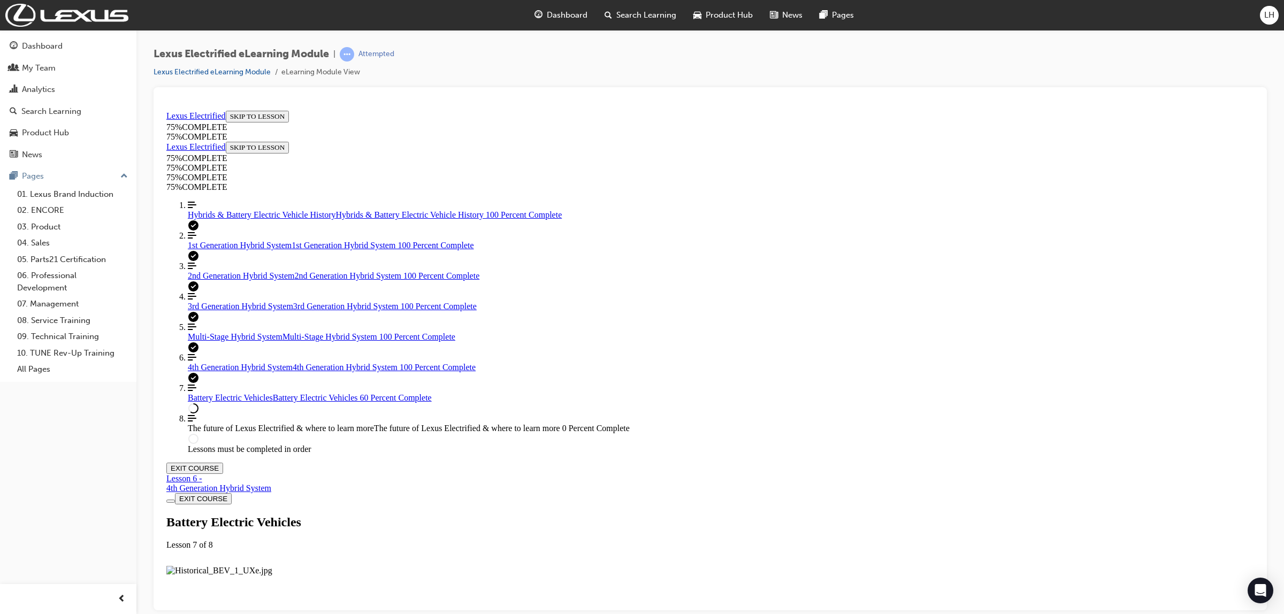
drag, startPoint x: 660, startPoint y: 272, endPoint x: 642, endPoint y: 273, distance: 17.2
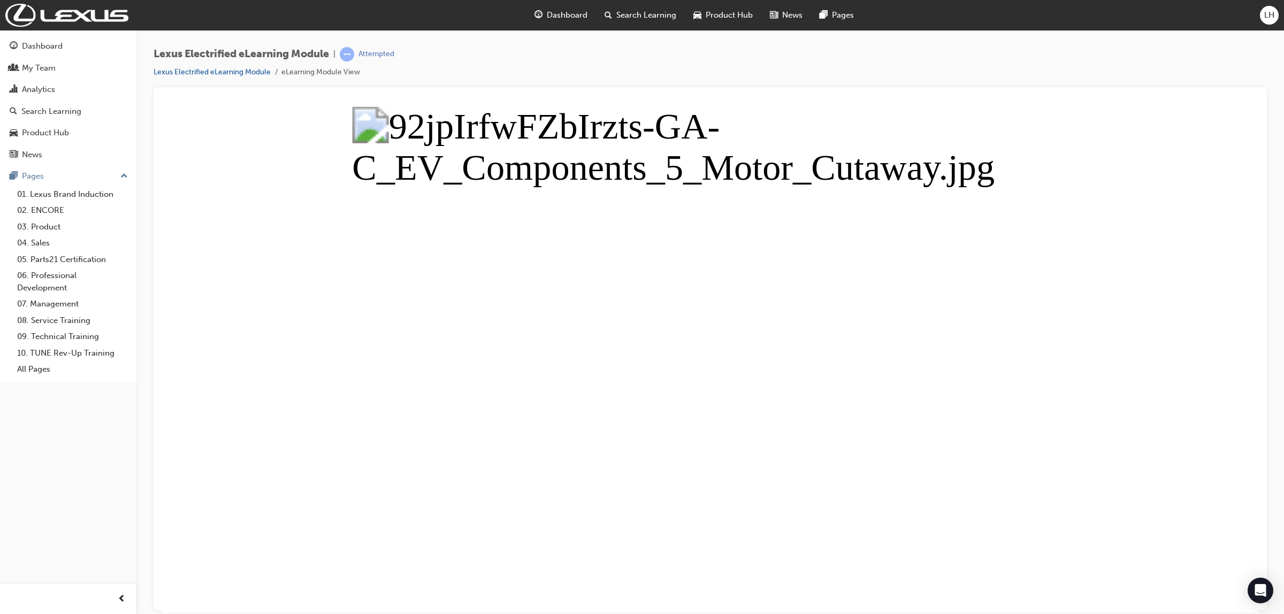
click at [614, 247] on button "Unzoom image" at bounding box center [710, 359] width 1096 height 506
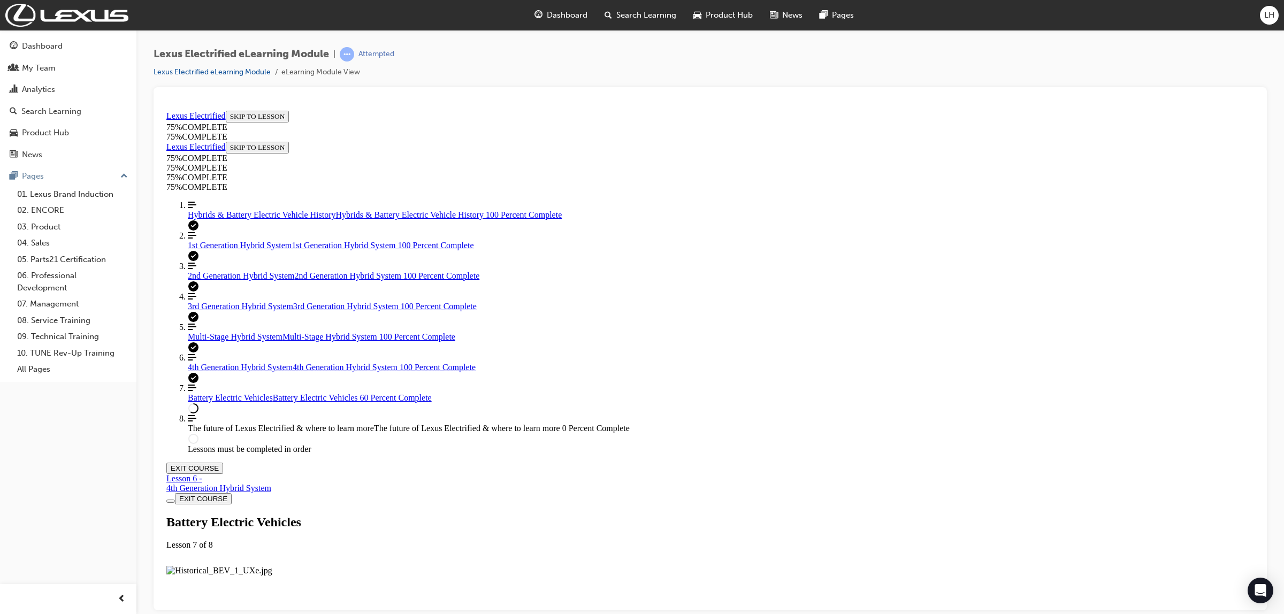
scroll to position [2537, 0]
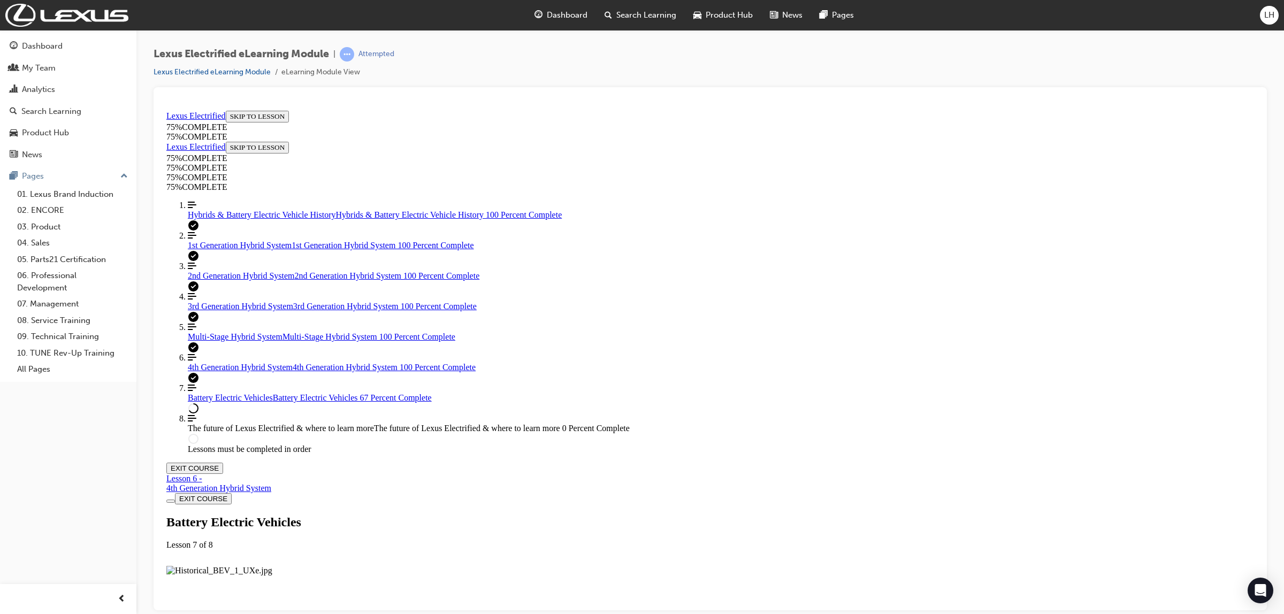
click at [228, 402] on span "Battery Electric Vehicles" at bounding box center [230, 397] width 85 height 9
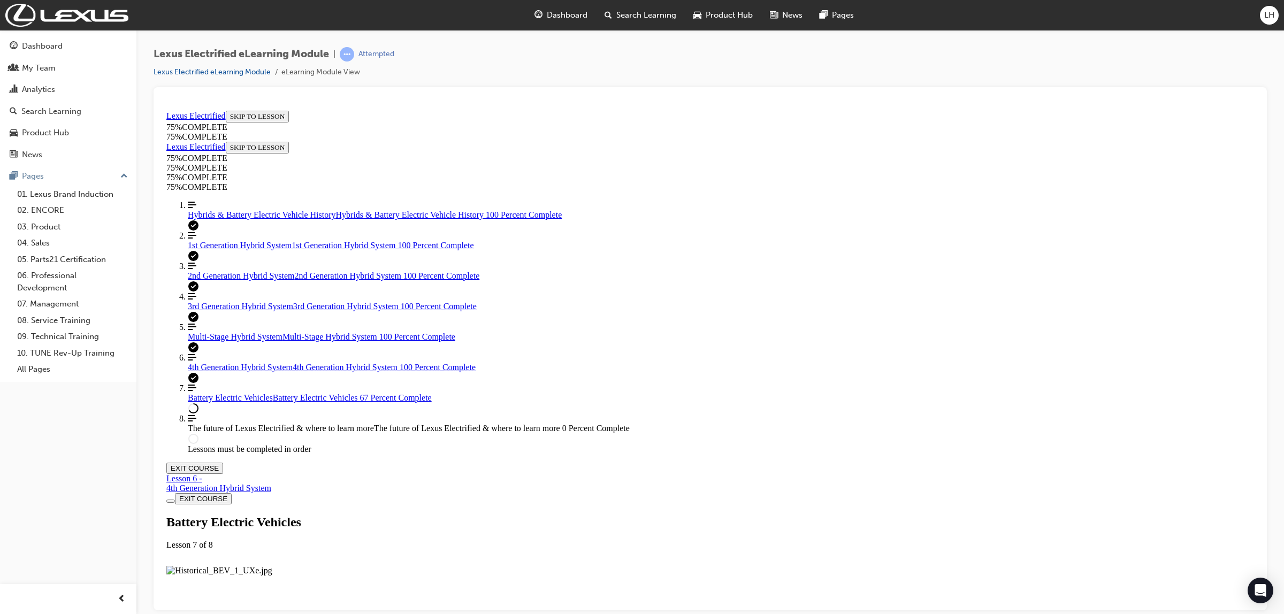
scroll to position [2946, 0]
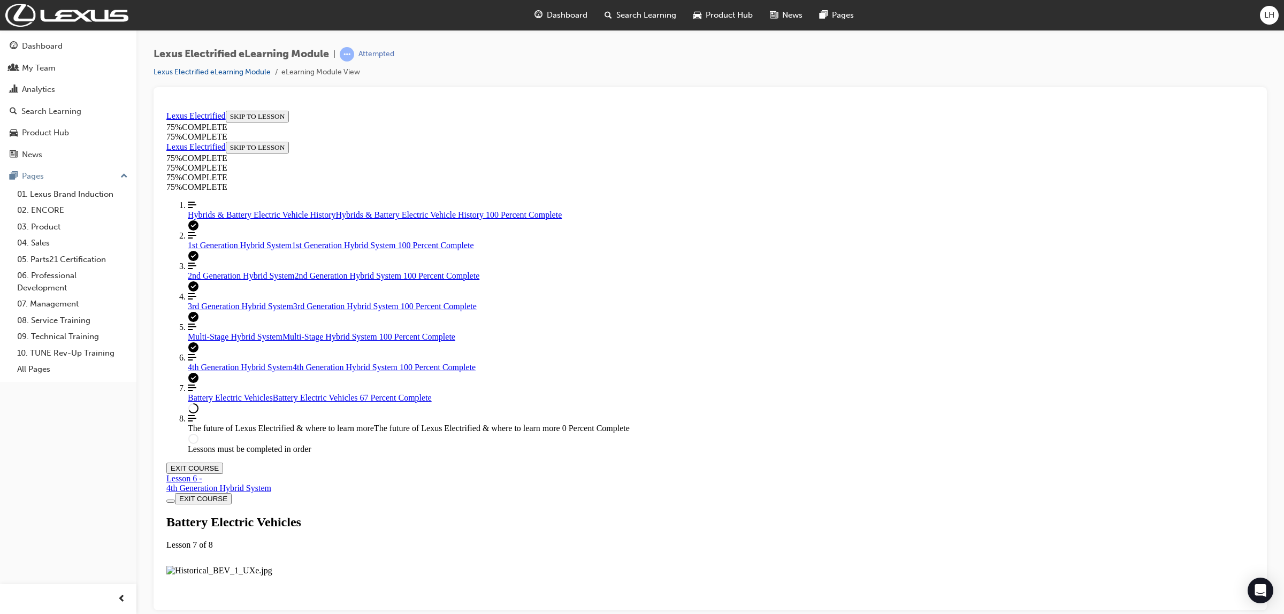
drag, startPoint x: 640, startPoint y: 514, endPoint x: 737, endPoint y: 470, distance: 107.0
drag, startPoint x: 820, startPoint y: 465, endPoint x: 825, endPoint y: 463, distance: 6.5
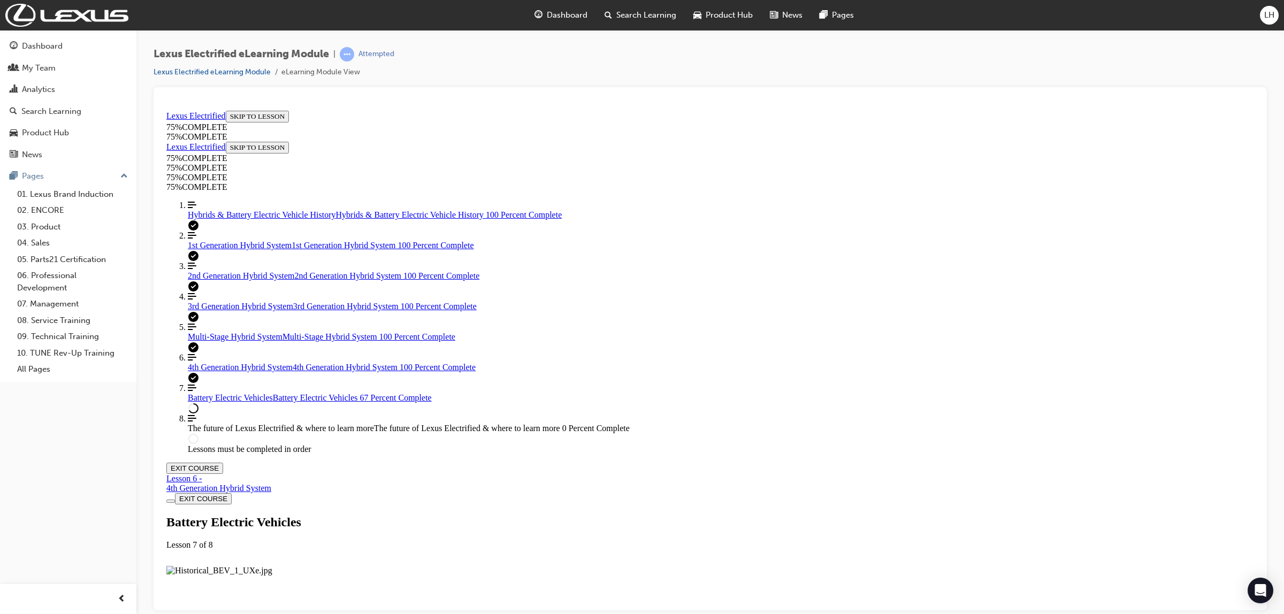
drag, startPoint x: 917, startPoint y: 439, endPoint x: 953, endPoint y: 431, distance: 36.2
drag, startPoint x: 953, startPoint y: 431, endPoint x: 918, endPoint y: 343, distance: 94.4
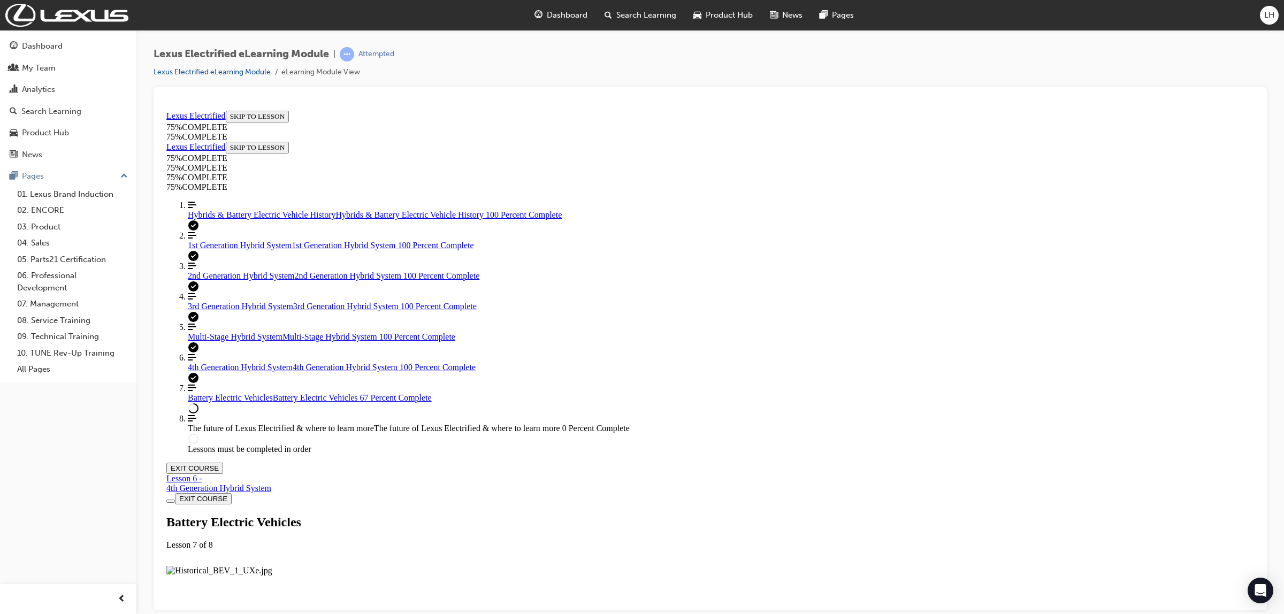
click at [241, 371] on span "4th Generation Hybrid System" at bounding box center [240, 366] width 105 height 9
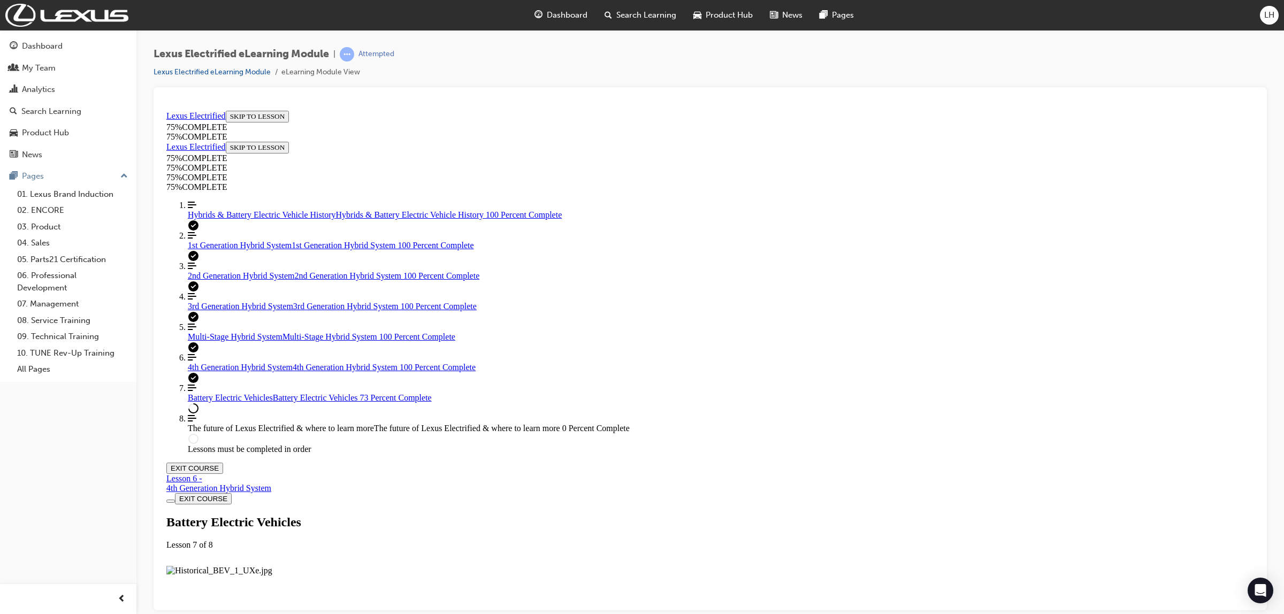
scroll to position [2942, 0]
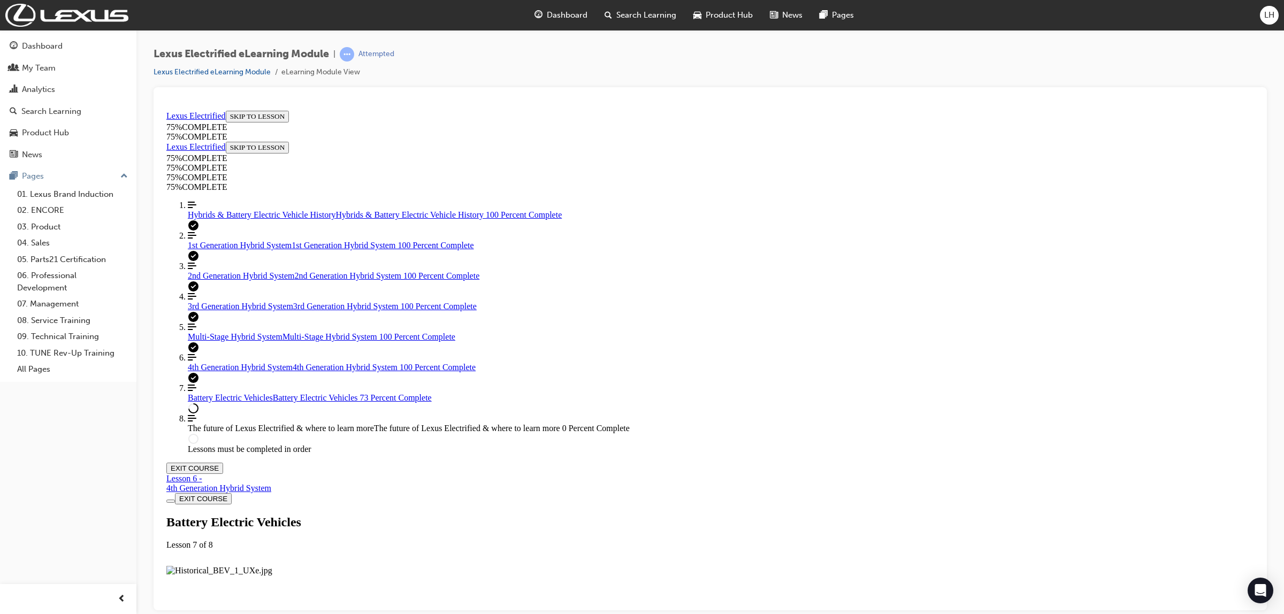
drag, startPoint x: 882, startPoint y: 403, endPoint x: 892, endPoint y: 385, distance: 21.6
drag, startPoint x: 1012, startPoint y: 341, endPoint x: 1036, endPoint y: 341, distance: 24.6
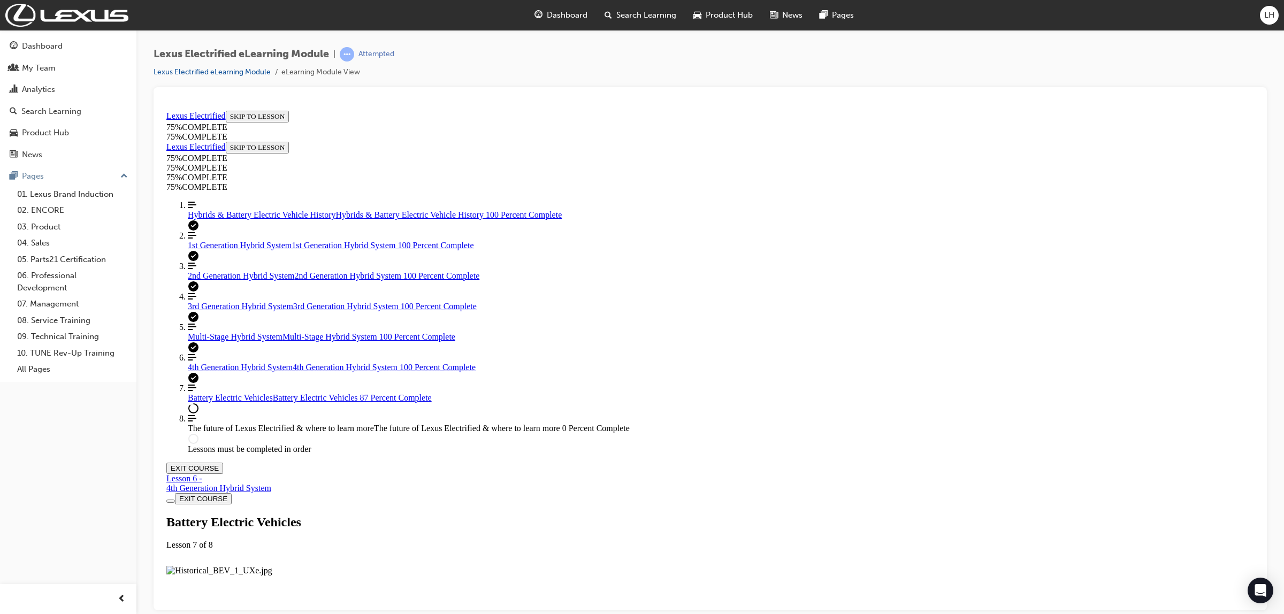
drag, startPoint x: 696, startPoint y: 371, endPoint x: 881, endPoint y: 419, distance: 191.3
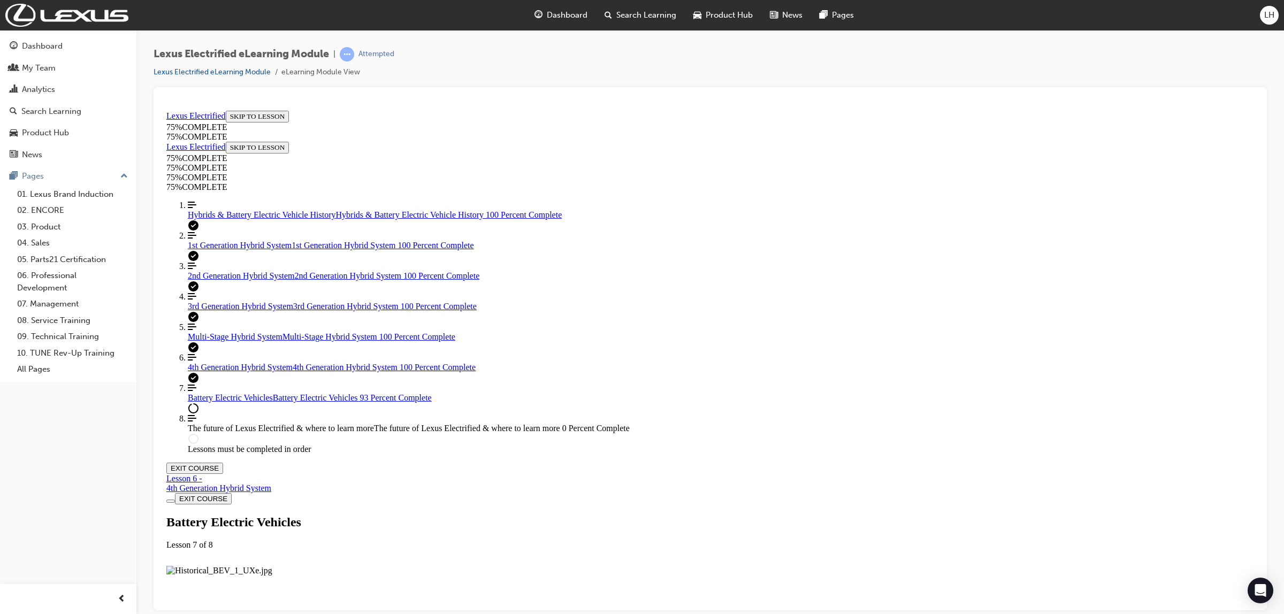
drag, startPoint x: 694, startPoint y: 321, endPoint x: 881, endPoint y: 365, distance: 191.9
drag, startPoint x: 702, startPoint y: 320, endPoint x: 790, endPoint y: 324, distance: 87.8
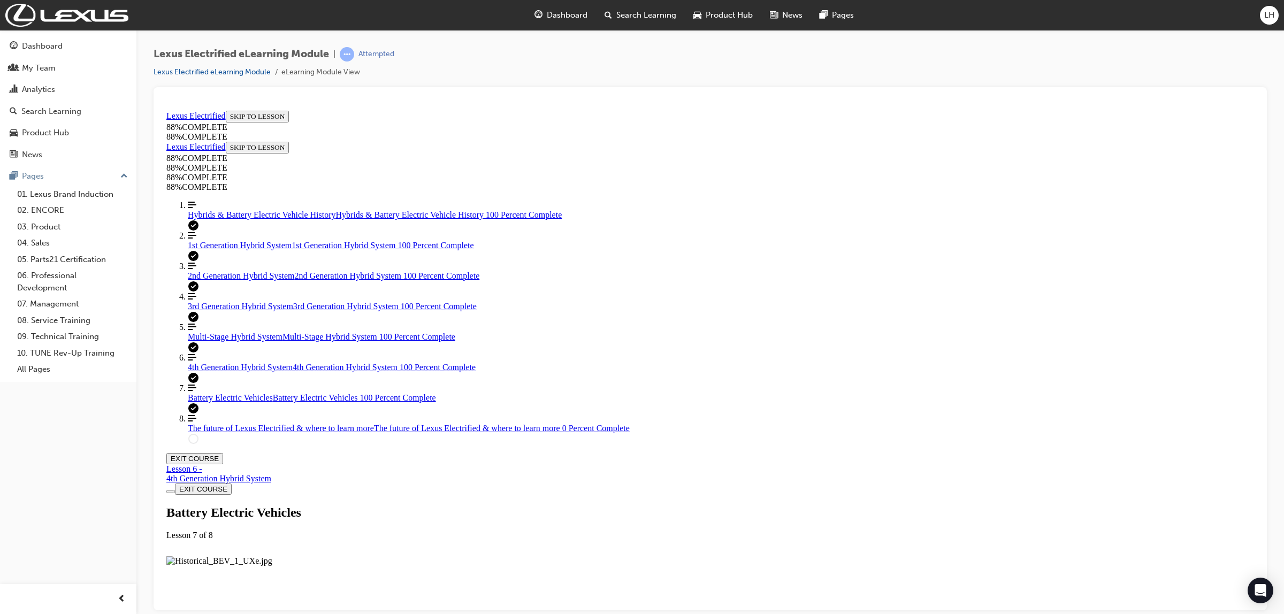
scroll to position [4072, 0]
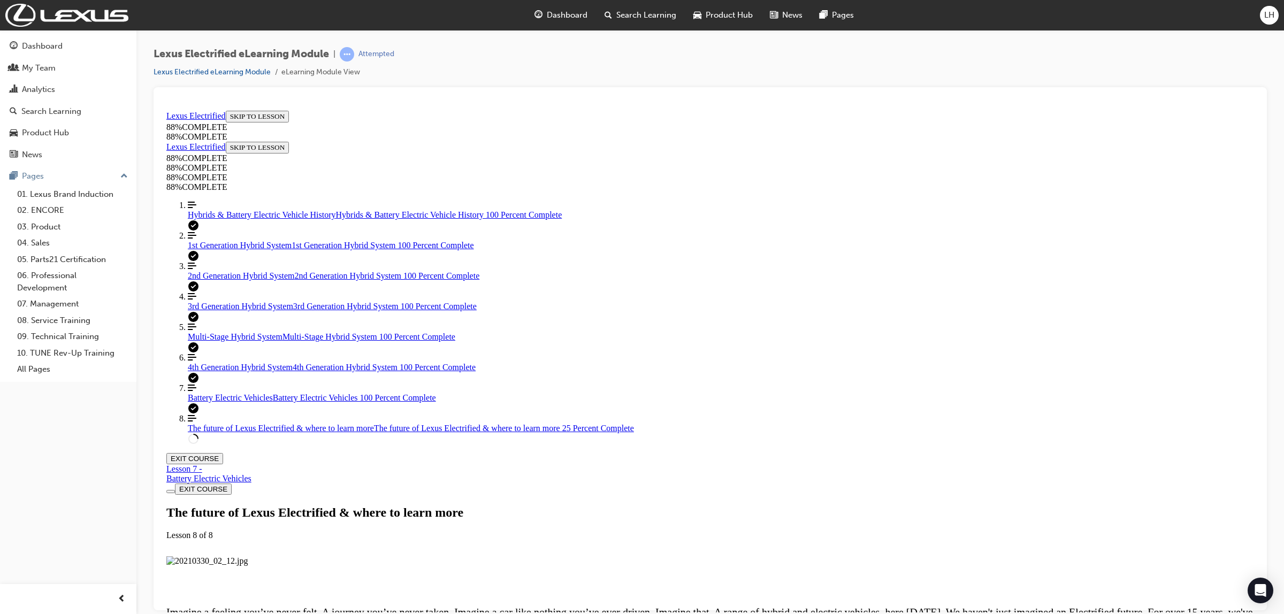
scroll to position [571, 0]
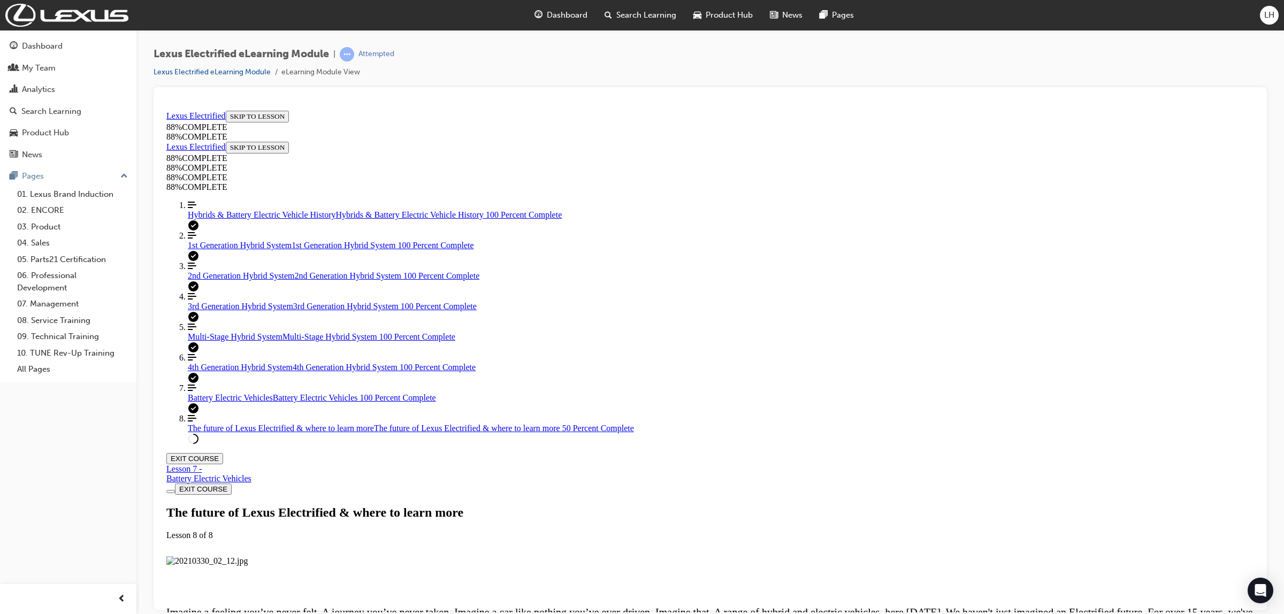
scroll to position [2310, 0]
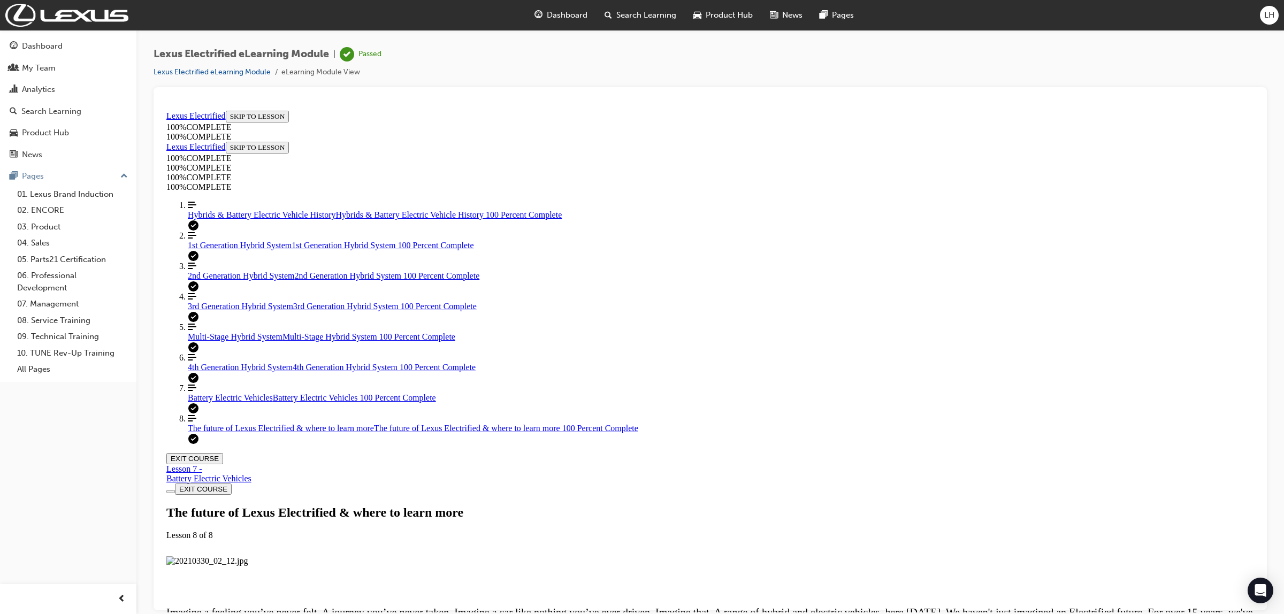
click at [223, 453] on button "EXIT COURSE" at bounding box center [194, 458] width 57 height 11
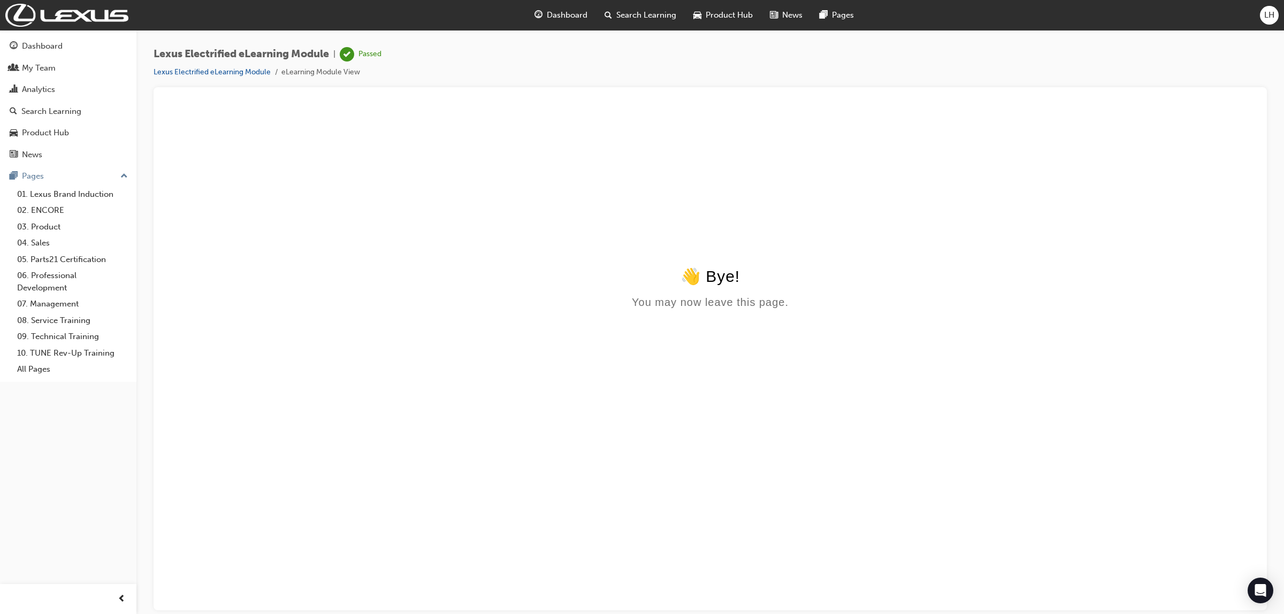
scroll to position [0, 0]
